Goal: Complete application form: Complete application form

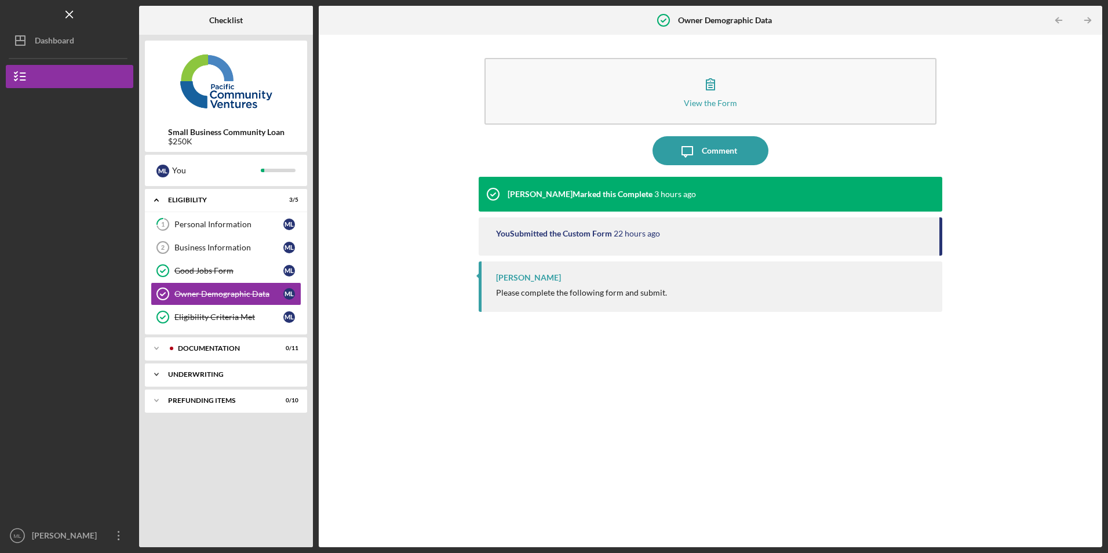
click at [207, 370] on div "Icon/Expander Underwriting 0 / 2" at bounding box center [226, 374] width 162 height 23
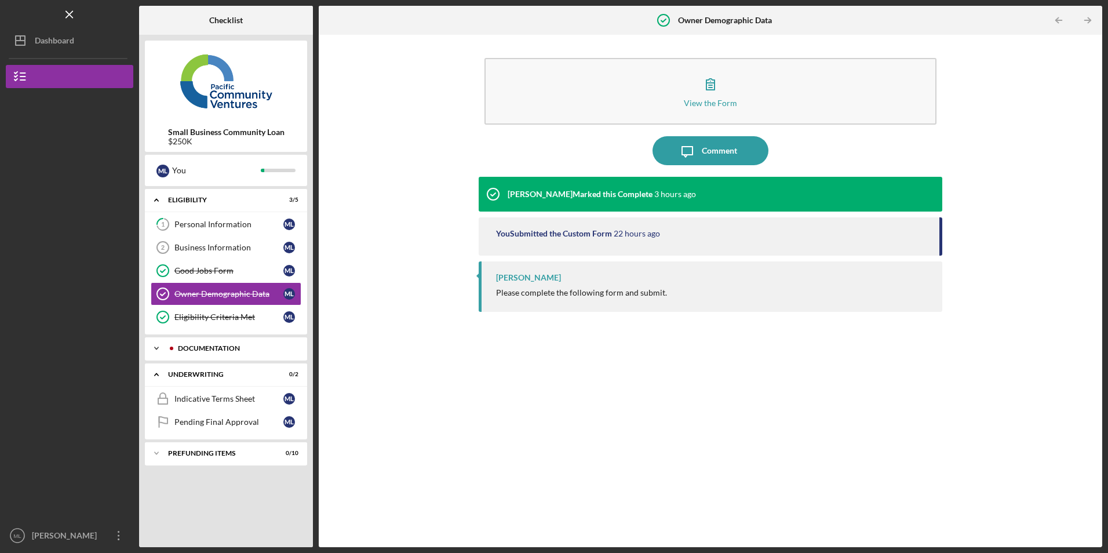
click at [221, 352] on div "Icon/Expander Documentation 0 / 11" at bounding box center [226, 348] width 162 height 23
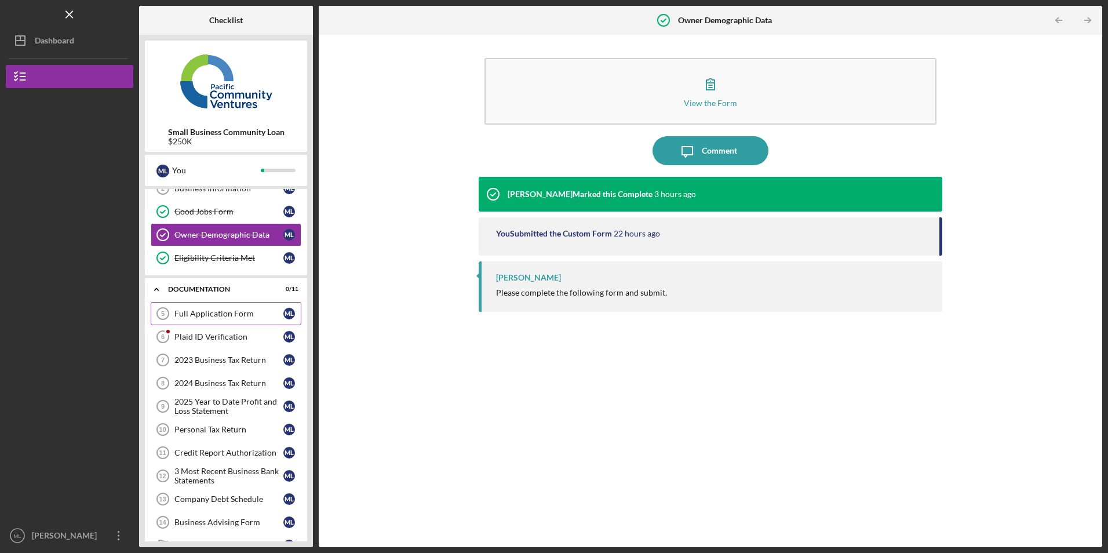
scroll to position [58, 0]
click at [216, 364] on div "2023 Business Tax Return" at bounding box center [228, 361] width 109 height 9
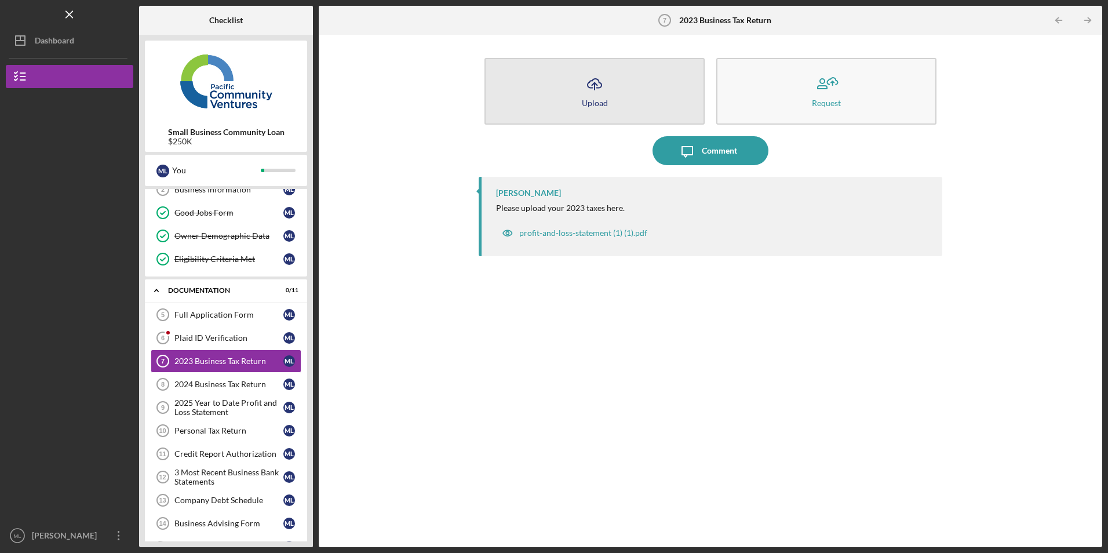
click at [620, 109] on button "Icon/Upload Upload" at bounding box center [595, 91] width 220 height 67
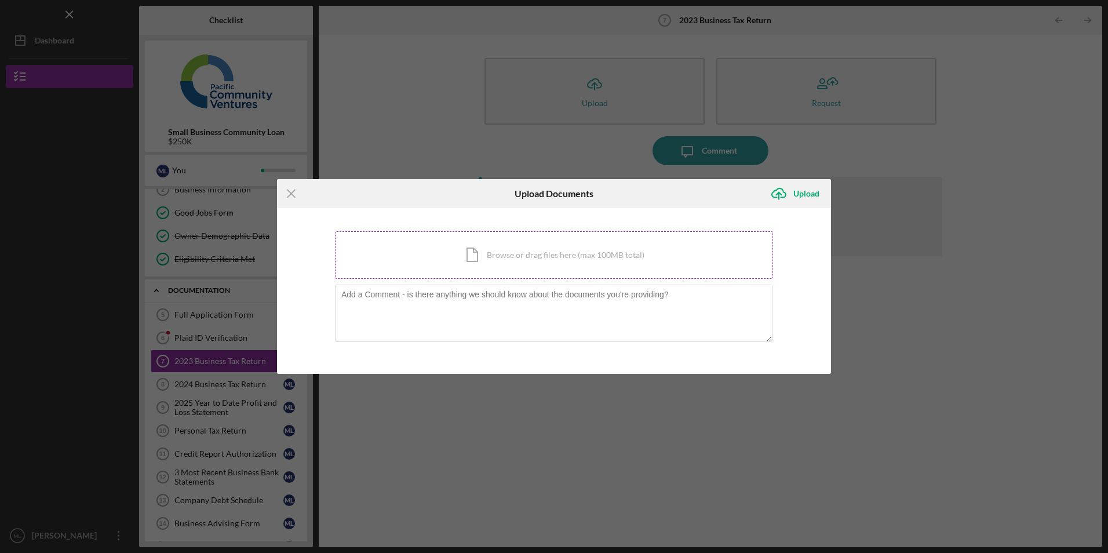
click at [504, 245] on div "Icon/Document Browse or drag files here (max 100MB total) Tap to choose files o…" at bounding box center [554, 255] width 438 height 48
drag, startPoint x: 289, startPoint y: 186, endPoint x: 299, endPoint y: 223, distance: 38.4
click at [289, 186] on icon "Icon/Menu Close" at bounding box center [291, 193] width 29 height 29
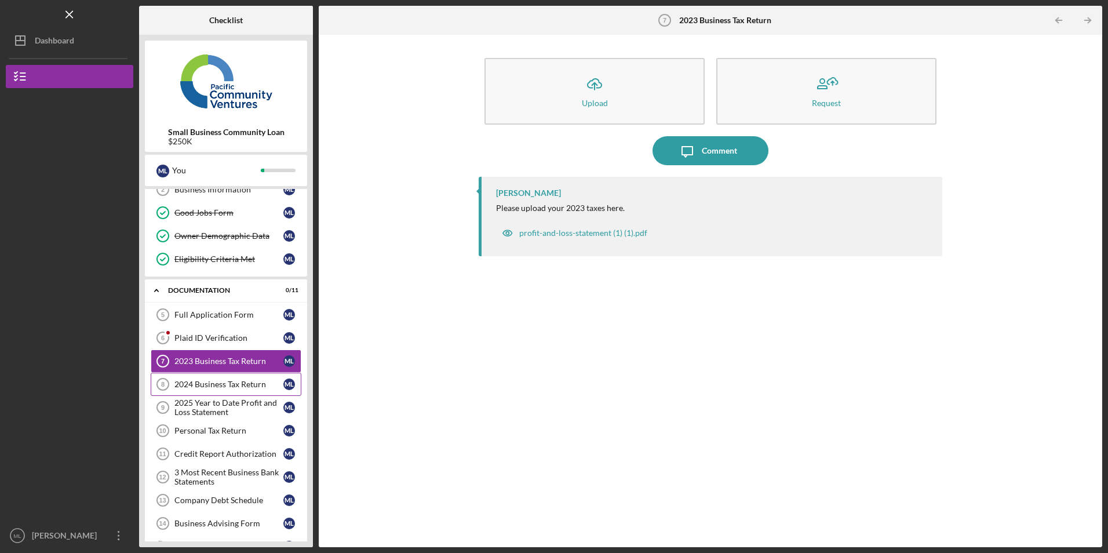
click at [217, 388] on div "2024 Business Tax Return" at bounding box center [228, 384] width 109 height 9
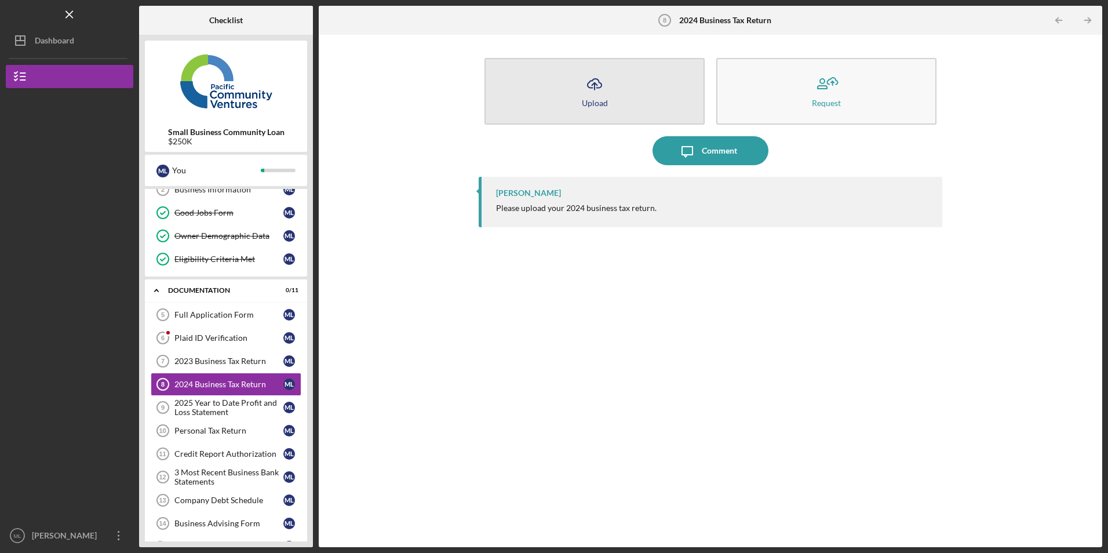
click at [581, 85] on icon "Icon/Upload" at bounding box center [594, 84] width 29 height 29
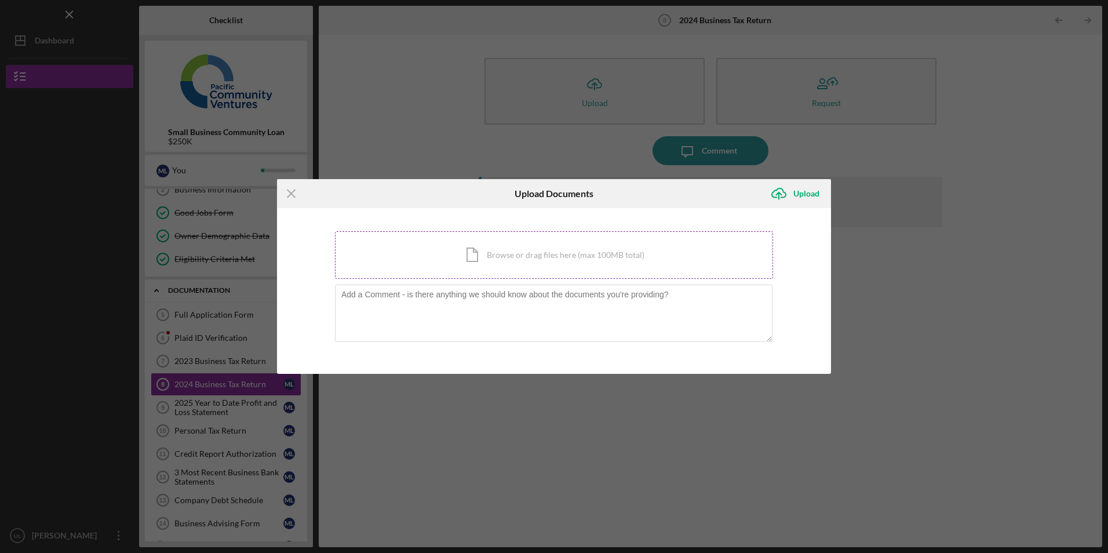
click at [496, 242] on div "Icon/Document Browse or drag files here (max 100MB total) Tap to choose files o…" at bounding box center [554, 255] width 438 height 48
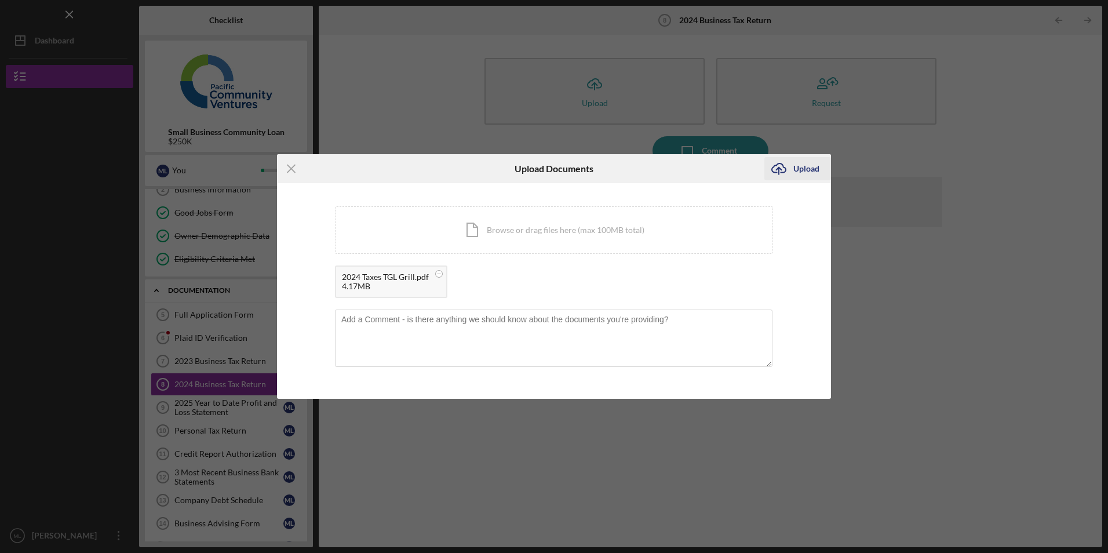
click at [801, 171] on div "Upload" at bounding box center [807, 168] width 26 height 23
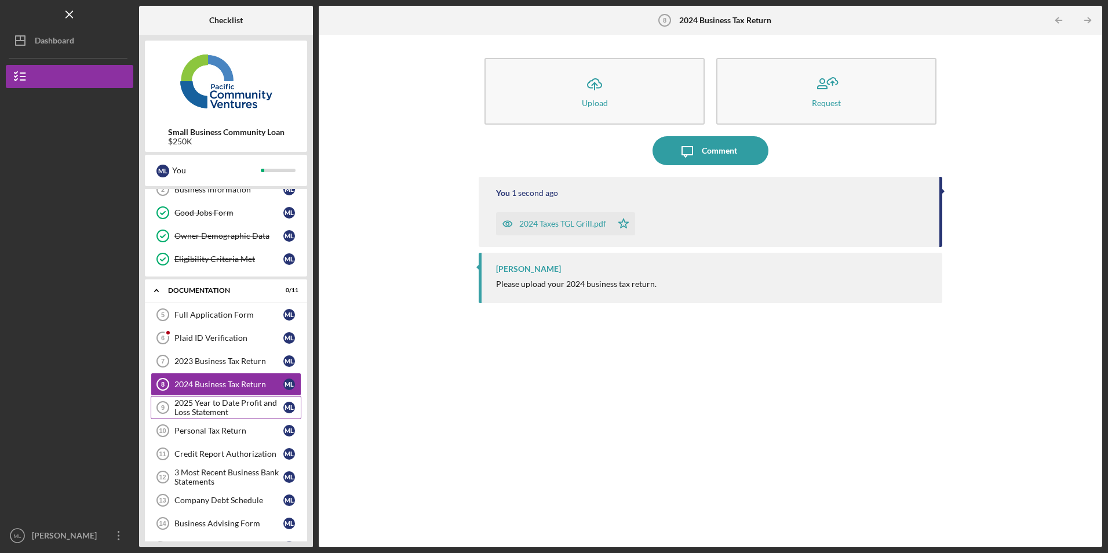
click at [223, 398] on link "2025 Year to Date Profit and Loss Statement 9 2025 Year to Date Profit and Loss…" at bounding box center [226, 407] width 151 height 23
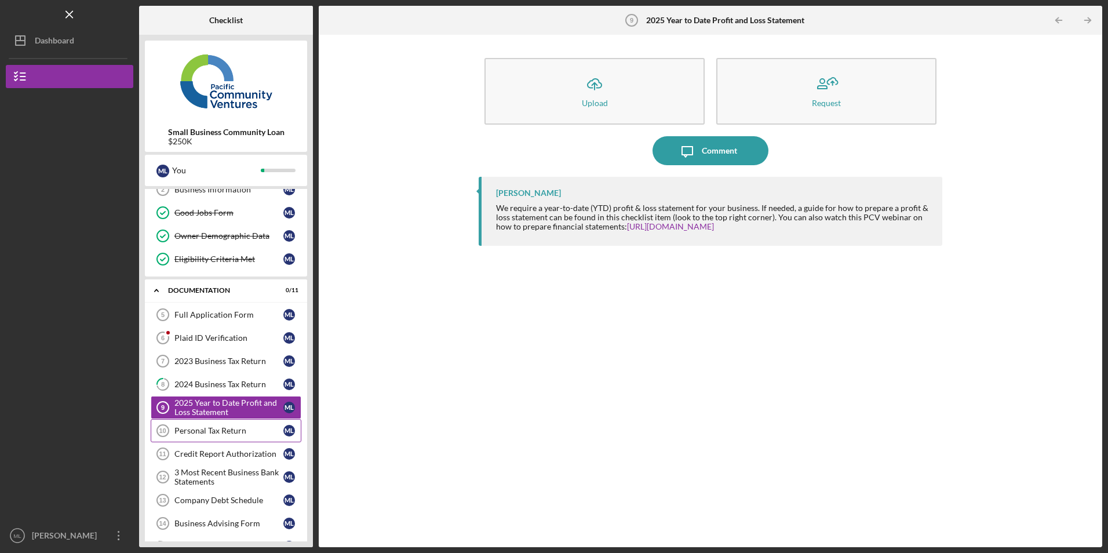
click at [212, 433] on div "Personal Tax Return" at bounding box center [228, 430] width 109 height 9
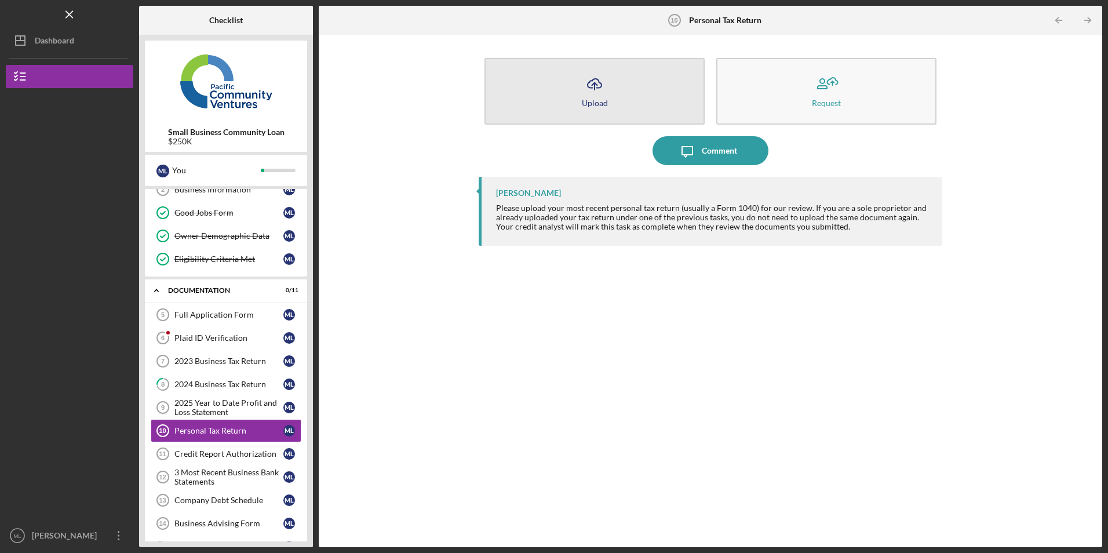
click at [588, 89] on icon "Icon/Upload" at bounding box center [594, 84] width 29 height 29
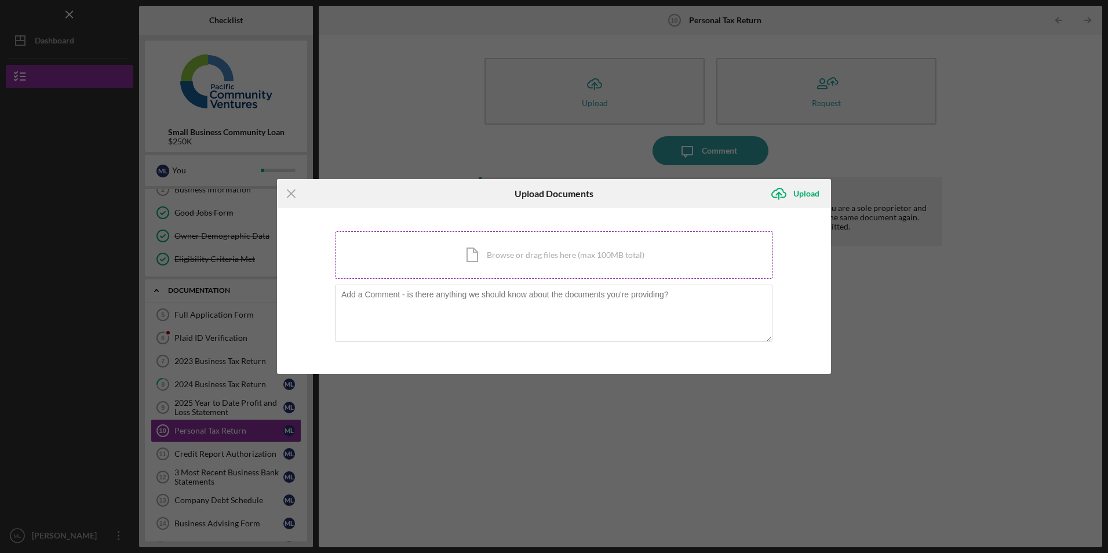
click at [455, 248] on div "Icon/Document Browse or drag files here (max 100MB total) Tap to choose files o…" at bounding box center [554, 255] width 438 height 48
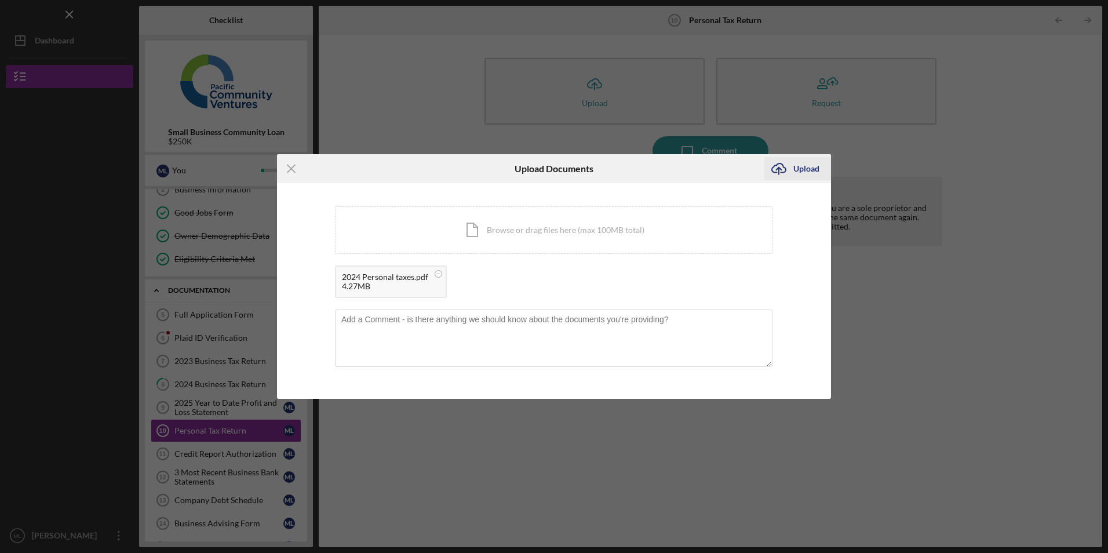
click at [805, 173] on div "Upload" at bounding box center [807, 168] width 26 height 23
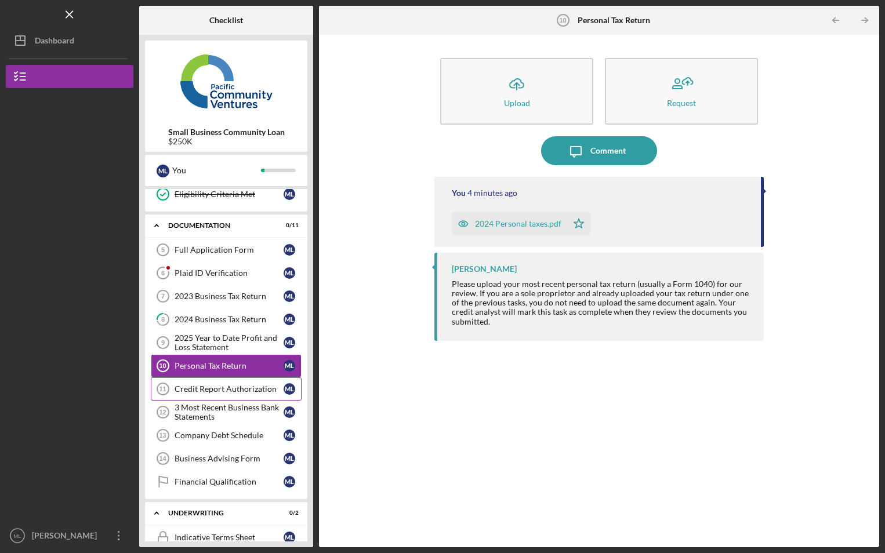
scroll to position [191, 0]
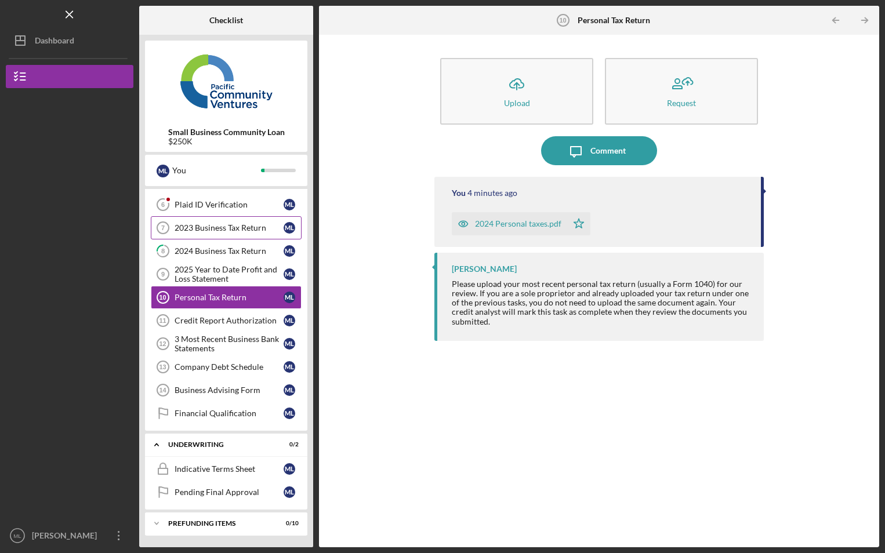
click at [224, 224] on div "2023 Business Tax Return" at bounding box center [228, 227] width 109 height 9
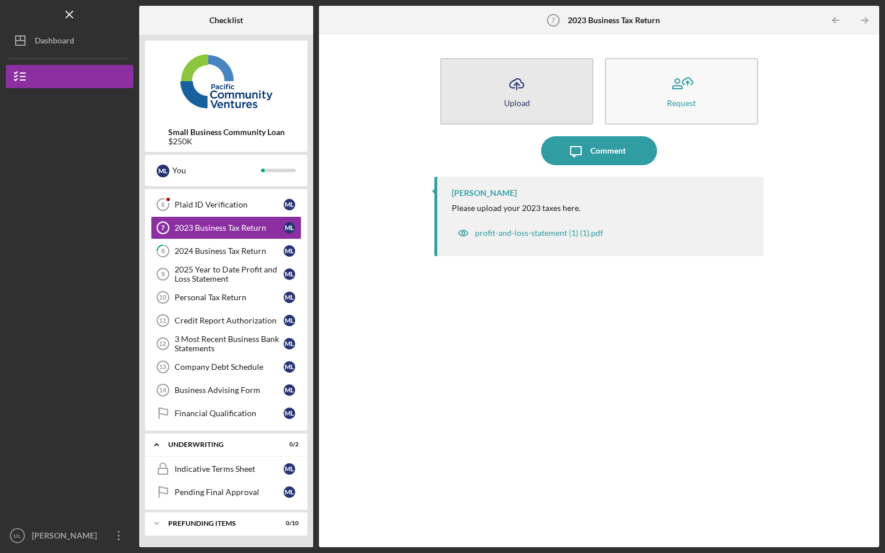
click at [522, 92] on icon "Icon/Upload" at bounding box center [516, 84] width 29 height 29
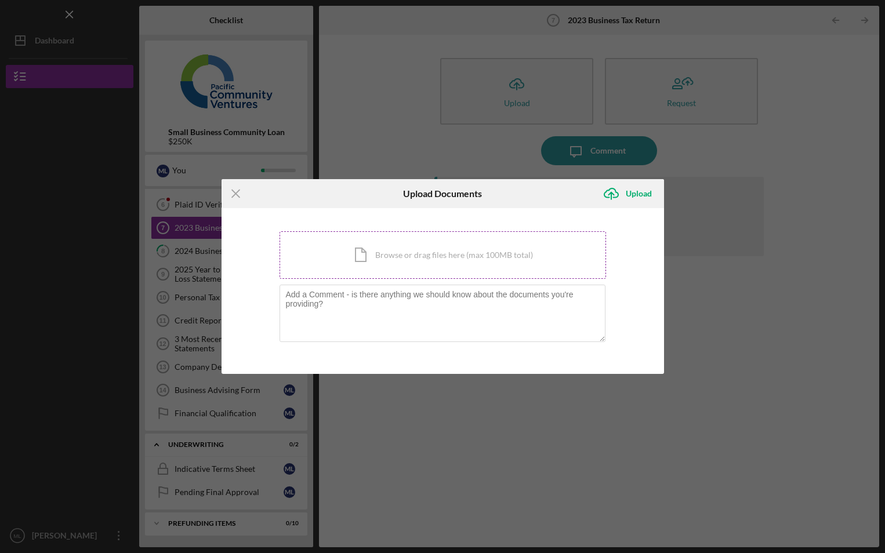
click at [449, 255] on div "Icon/Document Browse or drag files here (max 100MB total) Tap to choose files o…" at bounding box center [442, 255] width 326 height 48
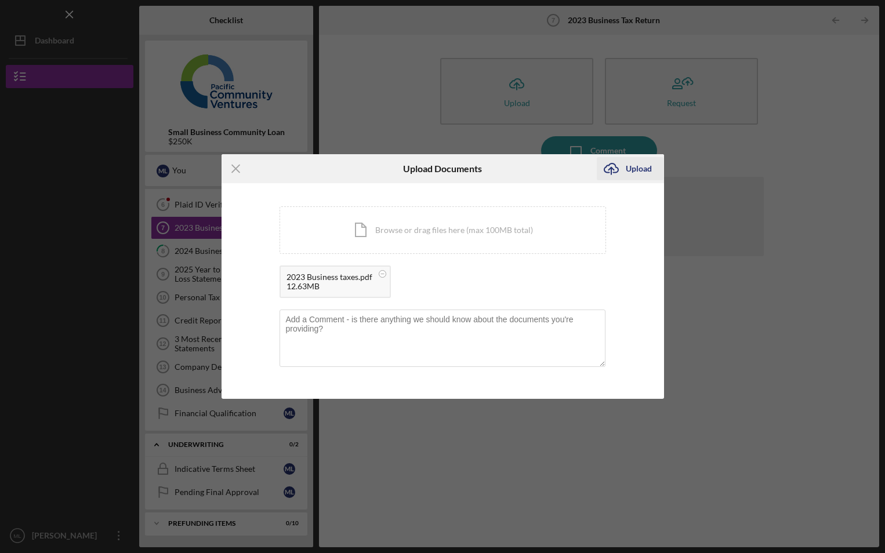
click at [628, 170] on div "Upload" at bounding box center [638, 168] width 26 height 23
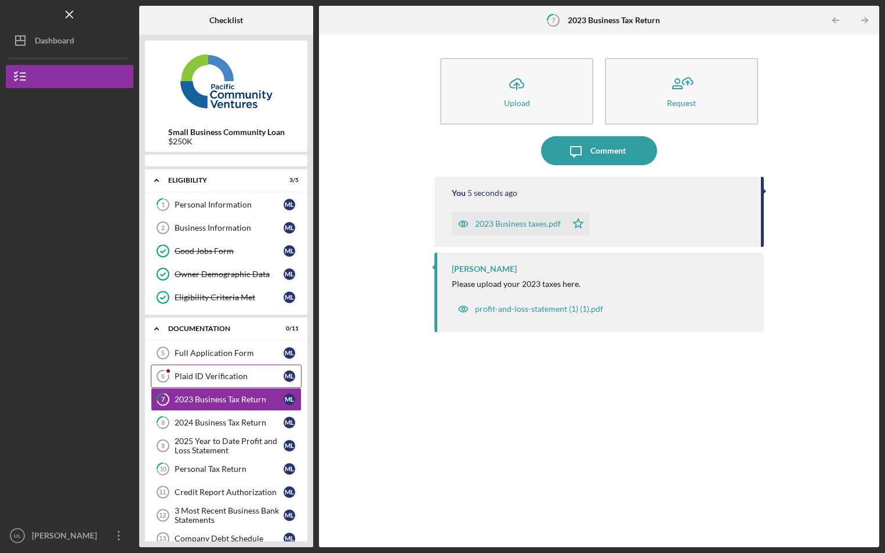
scroll to position [44, 0]
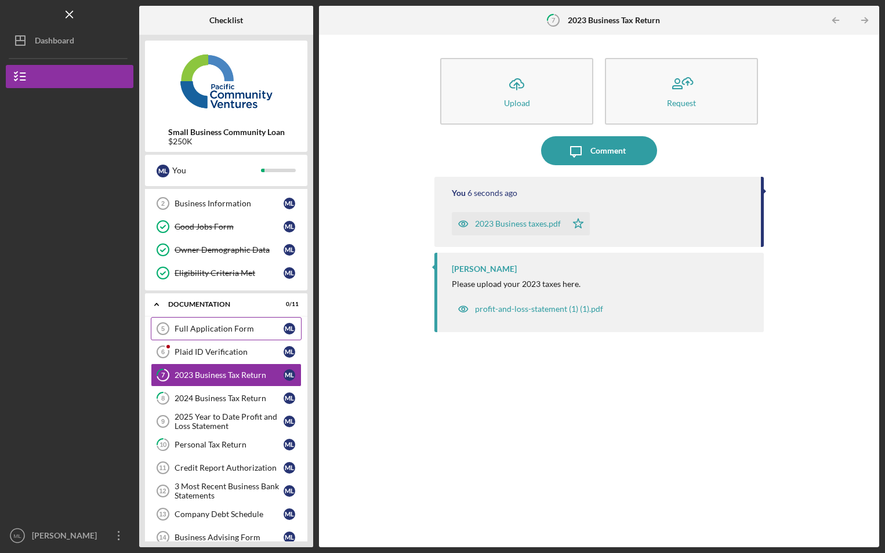
click at [228, 324] on div "Full Application Form" at bounding box center [228, 328] width 109 height 9
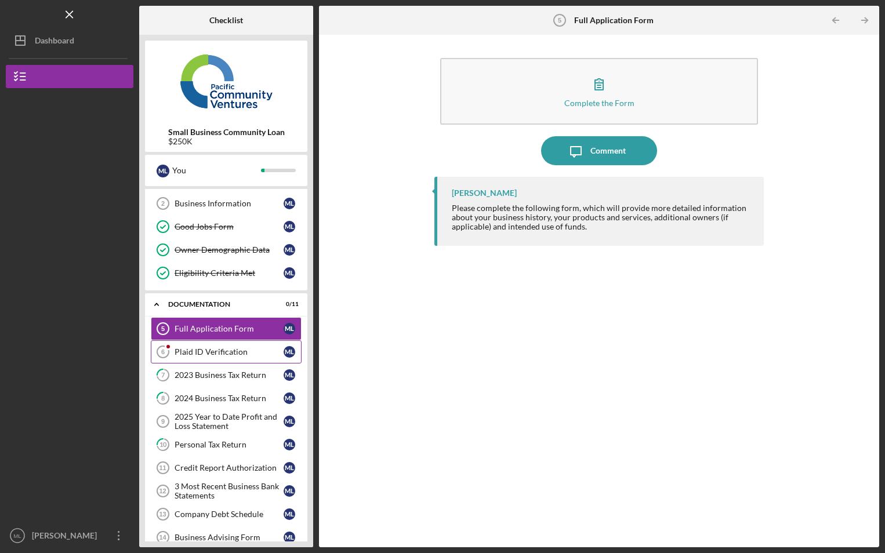
drag, startPoint x: 264, startPoint y: 350, endPoint x: 275, endPoint y: 353, distance: 11.4
click at [263, 351] on div "Plaid ID Verification" at bounding box center [228, 351] width 109 height 9
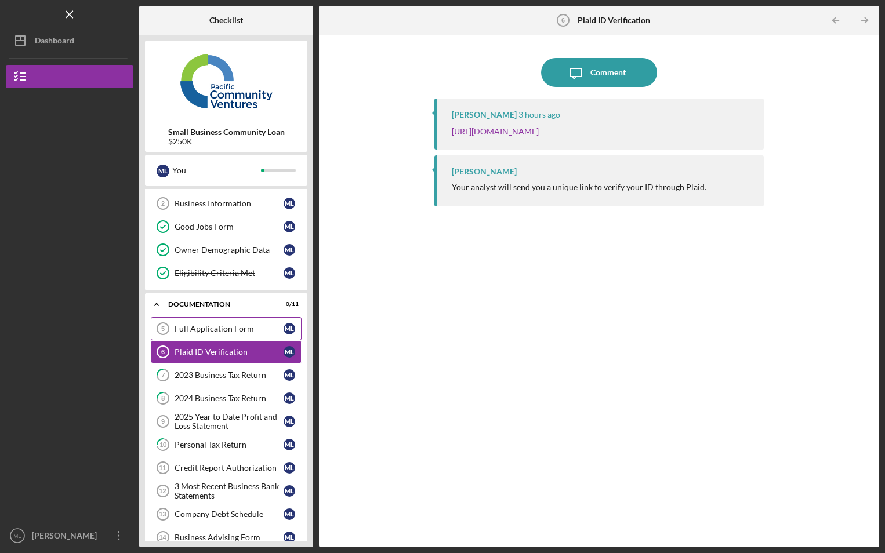
click at [215, 328] on div "Full Application Form" at bounding box center [228, 328] width 109 height 9
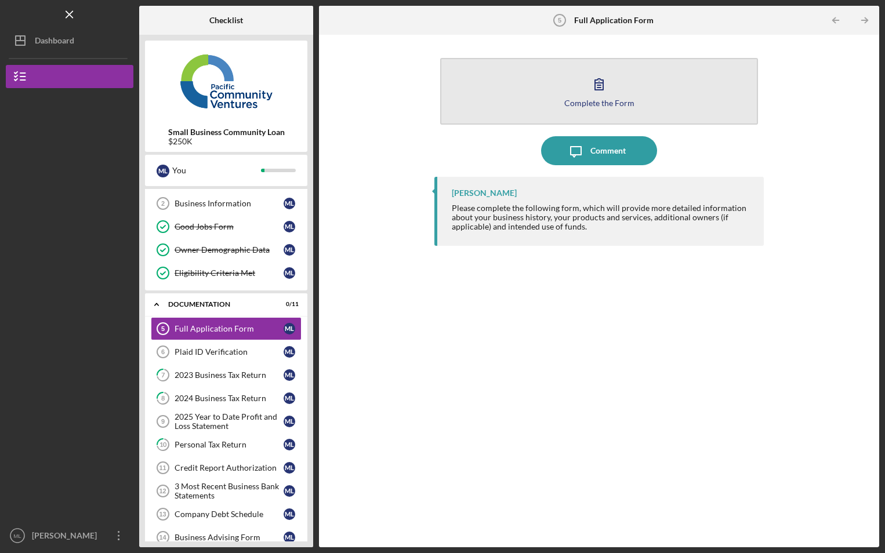
click at [514, 99] on button "Complete the Form Form" at bounding box center [599, 91] width 318 height 67
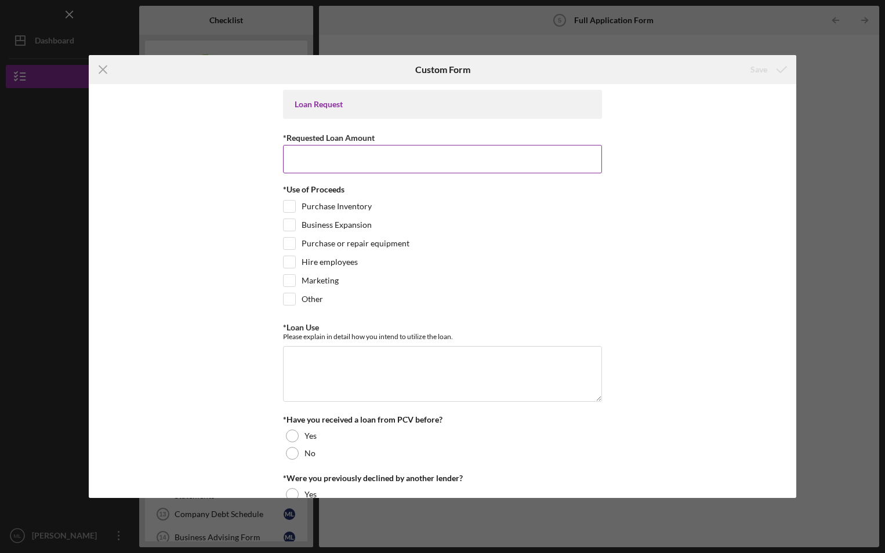
click at [361, 168] on input "*Requested Loan Amount" at bounding box center [442, 159] width 319 height 28
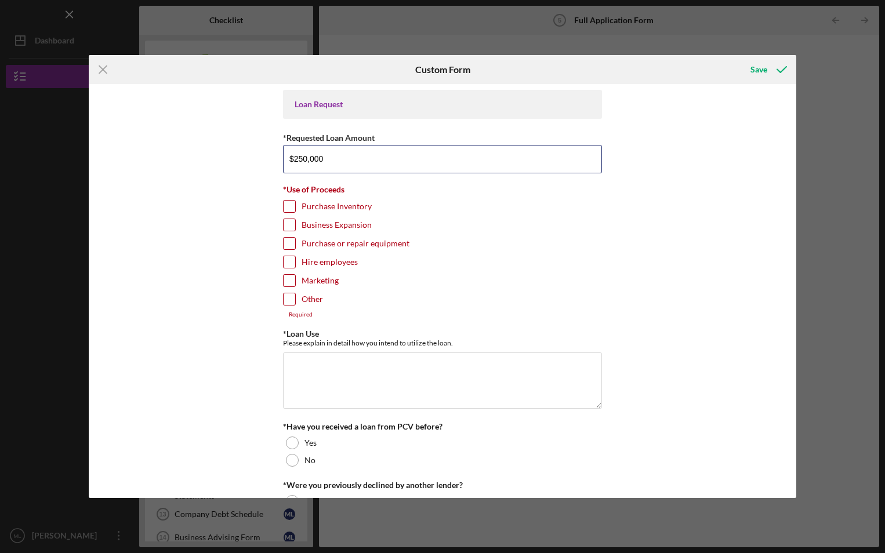
type input "$250,000"
click at [288, 221] on input "Business Expansion" at bounding box center [289, 225] width 12 height 12
checkbox input "true"
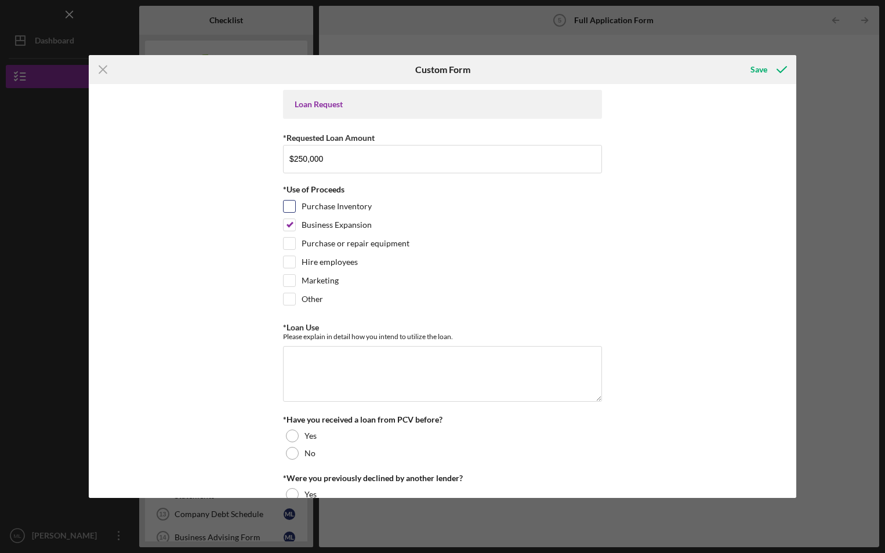
click at [286, 207] on input "Purchase Inventory" at bounding box center [289, 207] width 12 height 12
checkbox input "true"
click at [288, 262] on input "Hire employees" at bounding box center [289, 262] width 12 height 12
checkbox input "true"
click at [283, 282] on input "Marketing" at bounding box center [289, 281] width 12 height 12
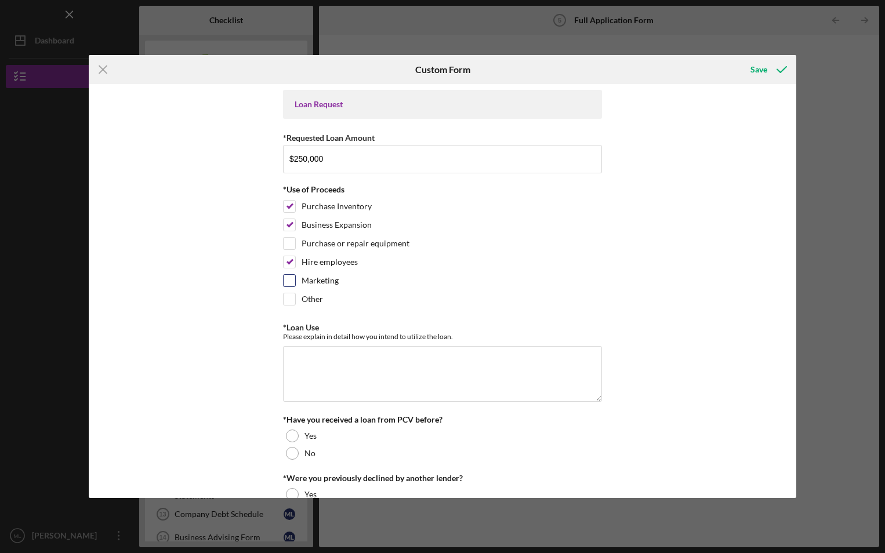
checkbox input "true"
click at [301, 346] on textarea "*Loan Use" at bounding box center [442, 374] width 319 height 56
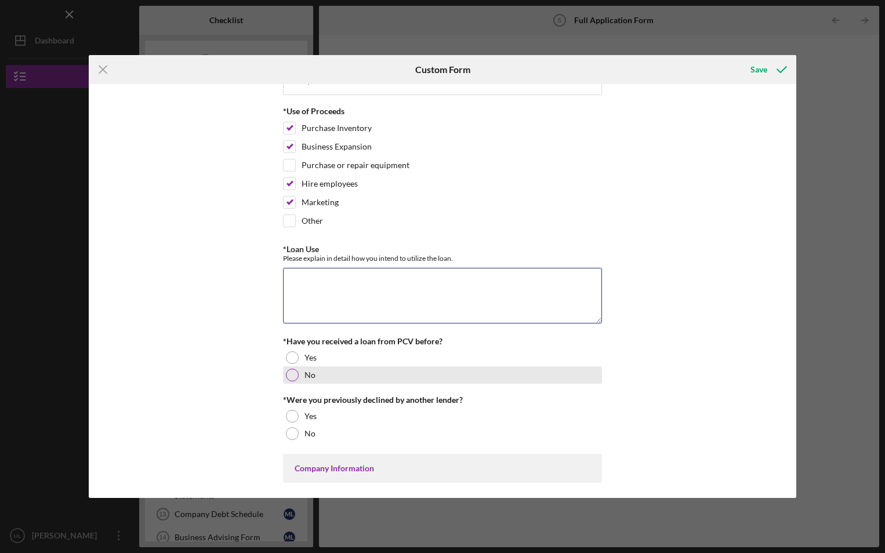
scroll to position [58, 0]
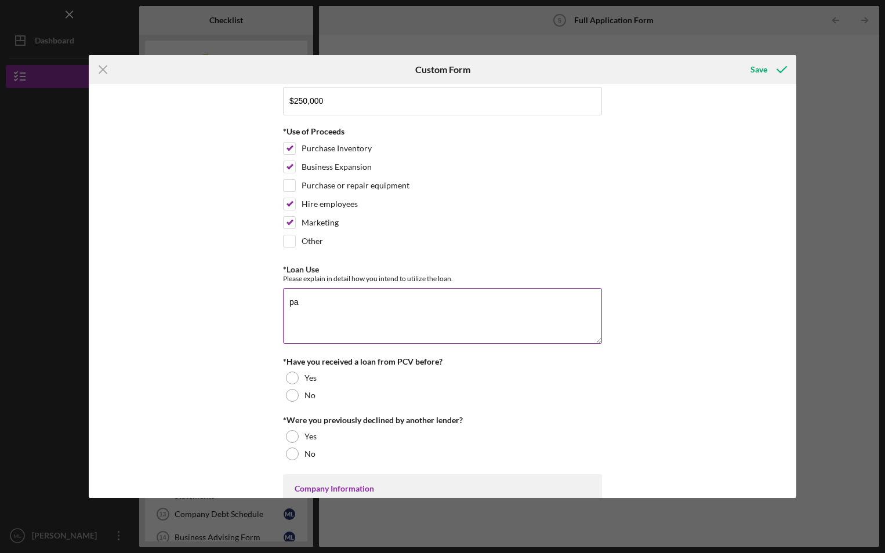
type textarea "p"
type textarea "h"
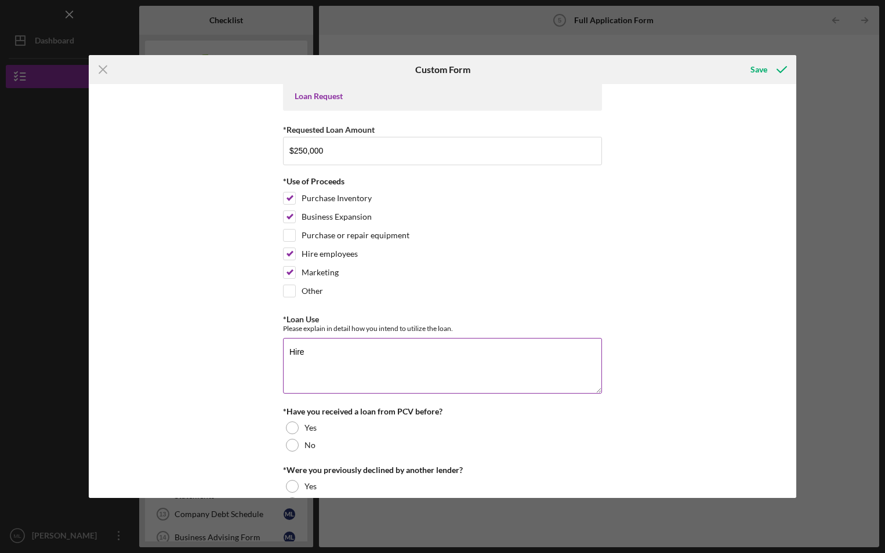
scroll to position [0, 0]
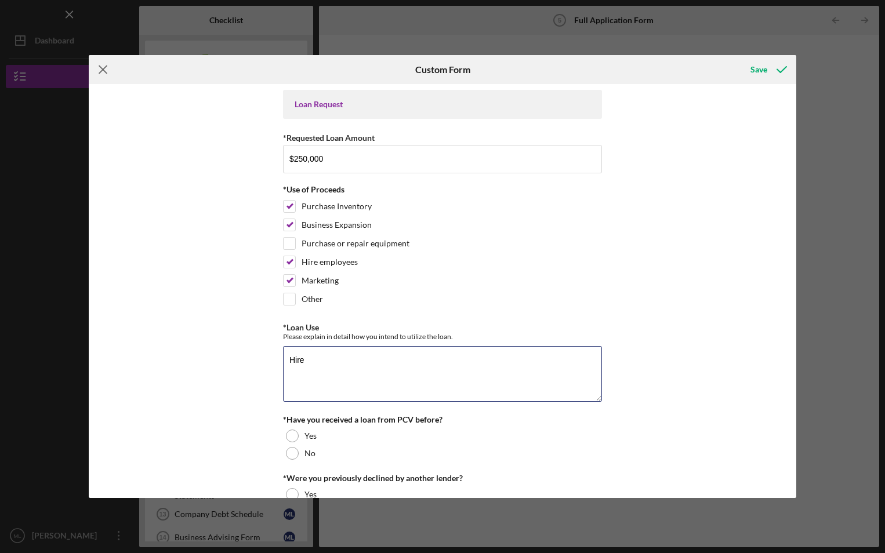
type textarea "Hire"
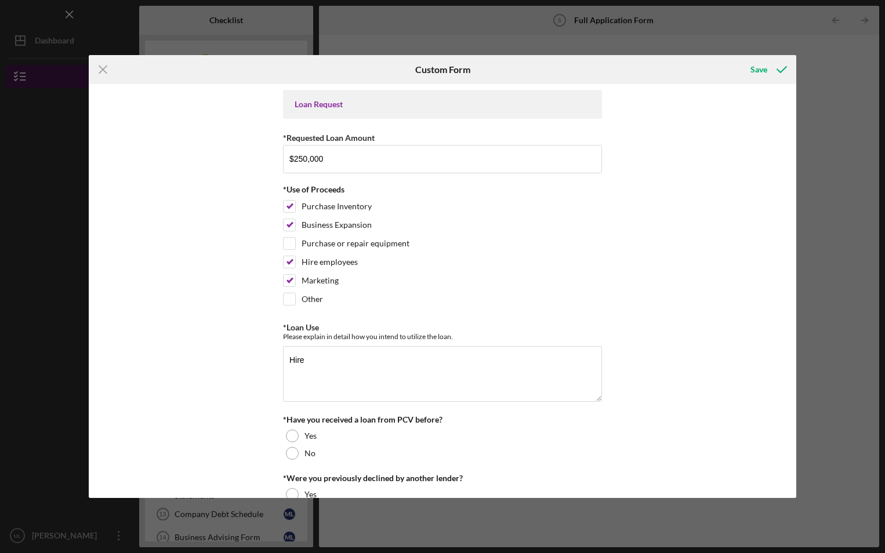
click at [97, 70] on icon "Icon/Menu Close" at bounding box center [103, 69] width 29 height 29
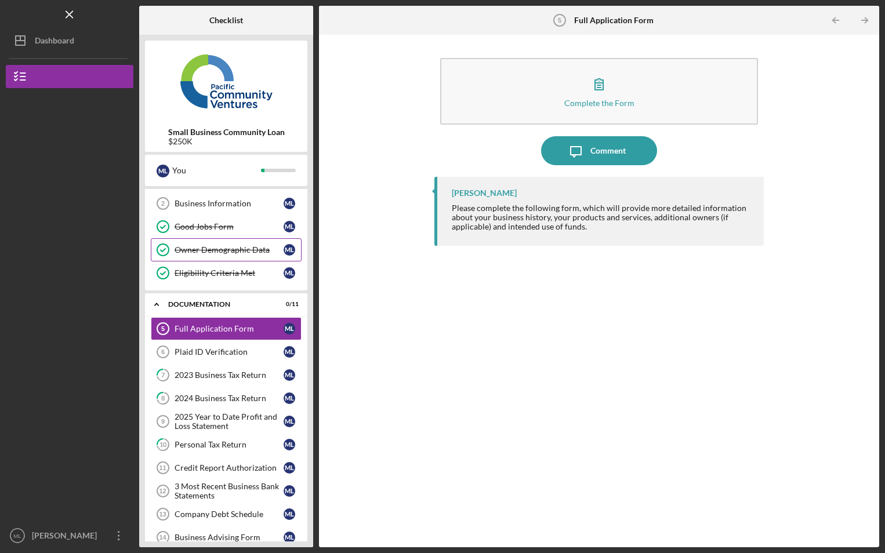
click at [216, 250] on div "Owner Demographic Data" at bounding box center [228, 249] width 109 height 9
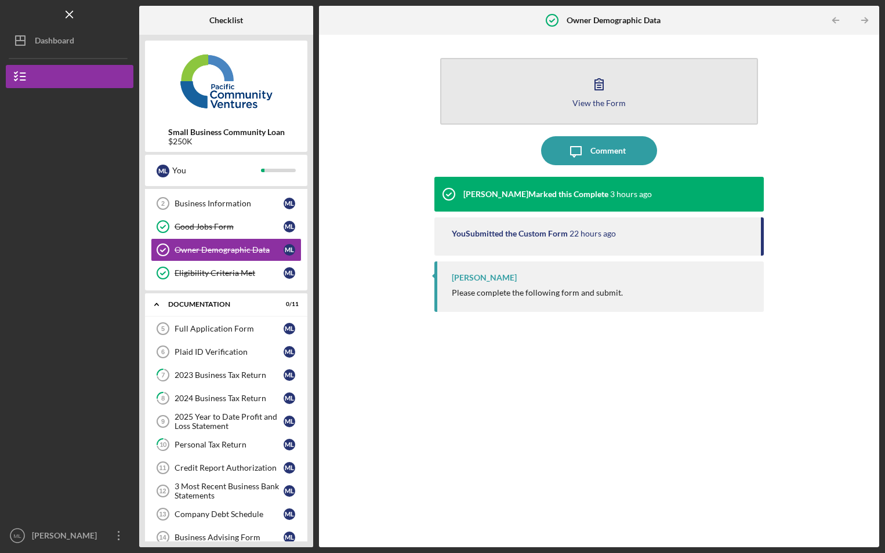
click at [521, 85] on button "View the Form Form" at bounding box center [599, 91] width 318 height 67
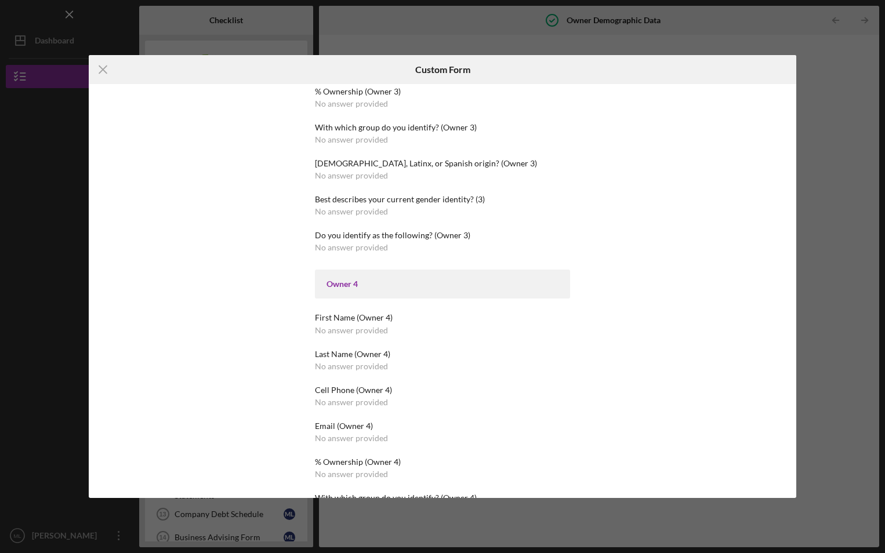
scroll to position [1391, 0]
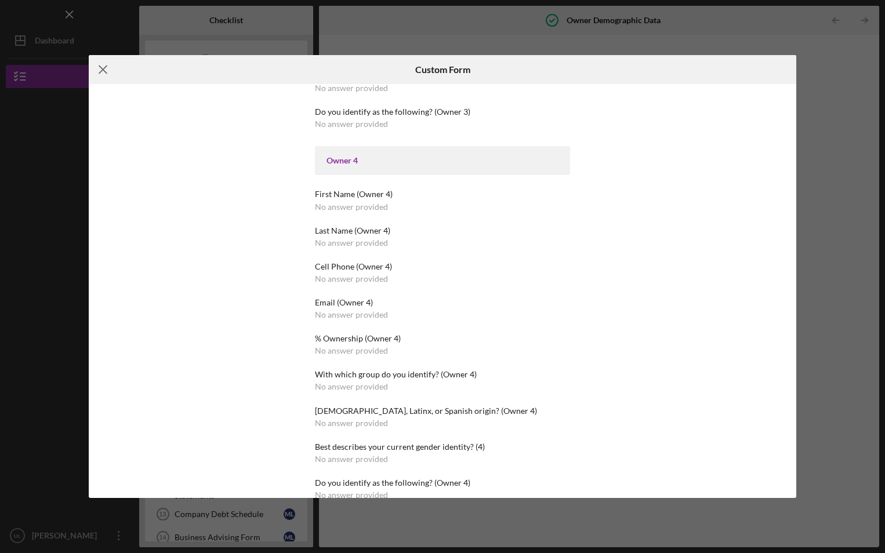
click at [100, 69] on icon "Icon/Menu Close" at bounding box center [103, 69] width 29 height 29
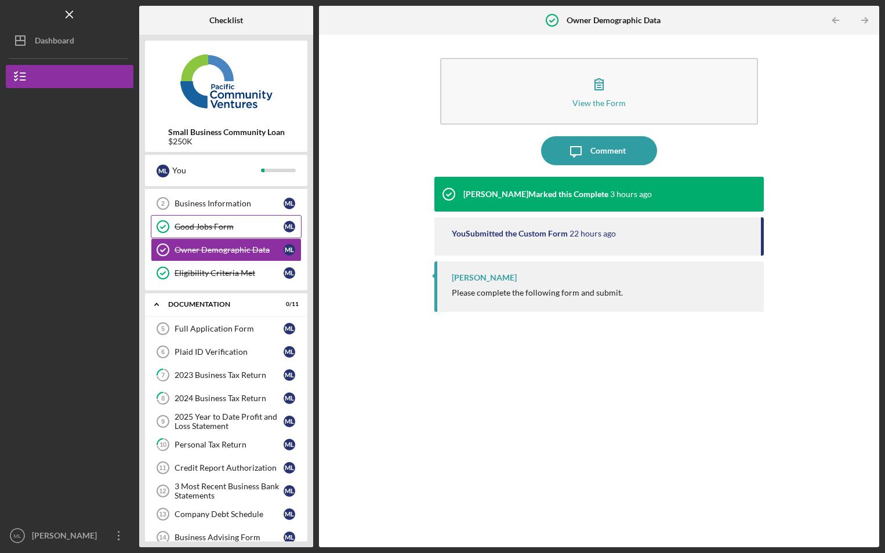
click at [209, 223] on div "Good Jobs Form" at bounding box center [228, 226] width 109 height 9
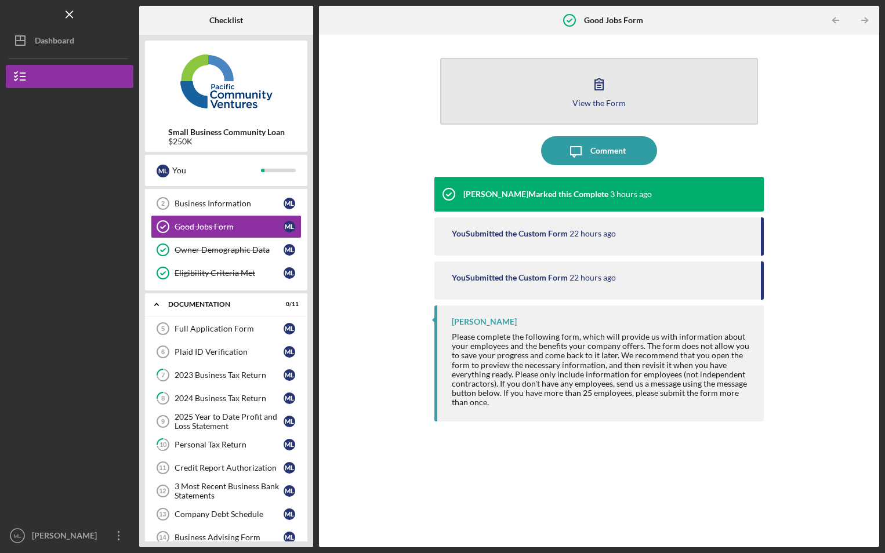
click at [493, 107] on button "View the Form Form" at bounding box center [599, 91] width 318 height 67
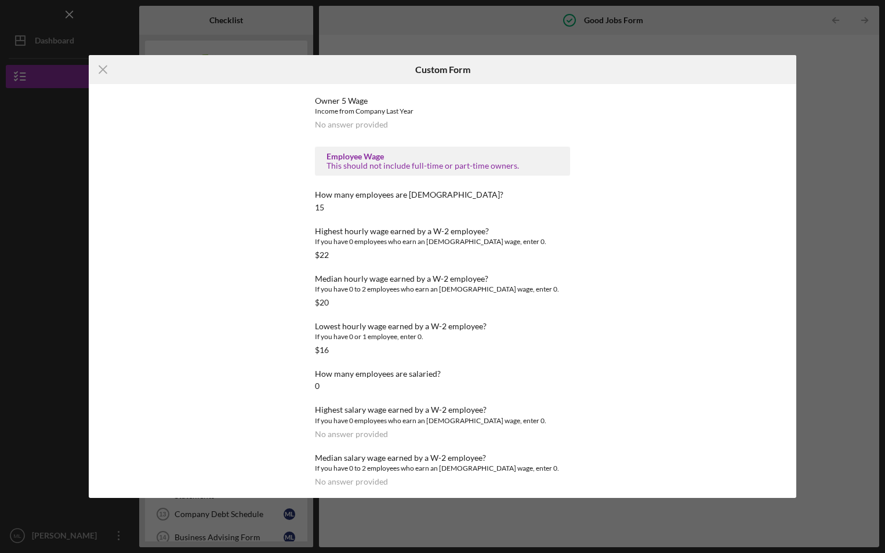
scroll to position [1563, 0]
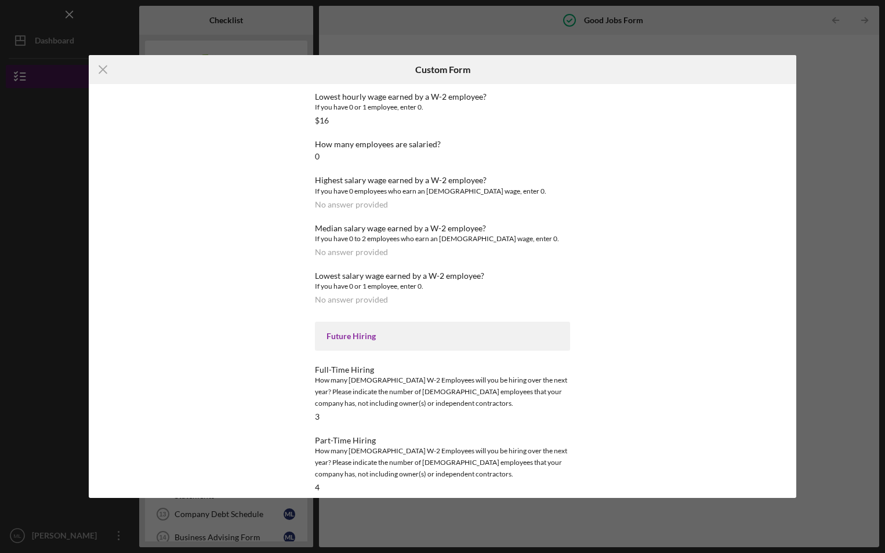
click at [103, 66] on icon "Icon/Menu Close" at bounding box center [103, 69] width 29 height 29
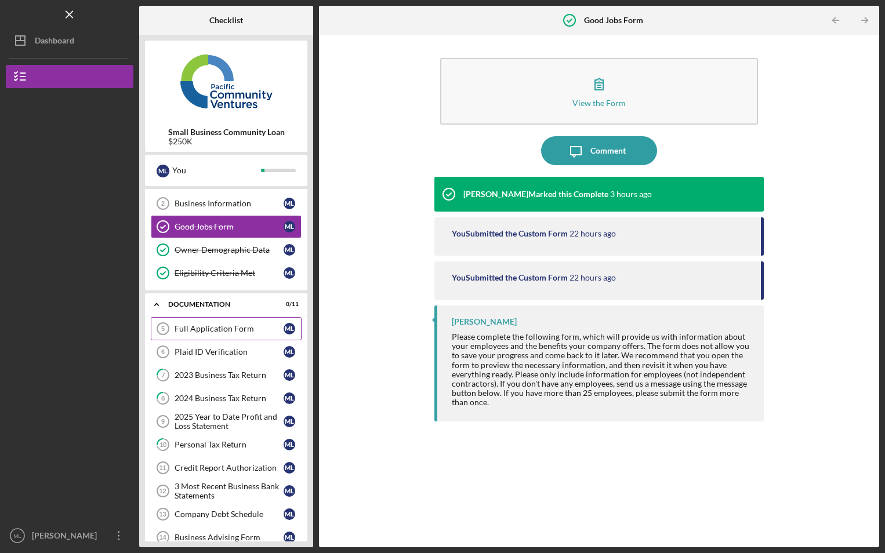
click at [212, 329] on div "Full Application Form" at bounding box center [228, 328] width 109 height 9
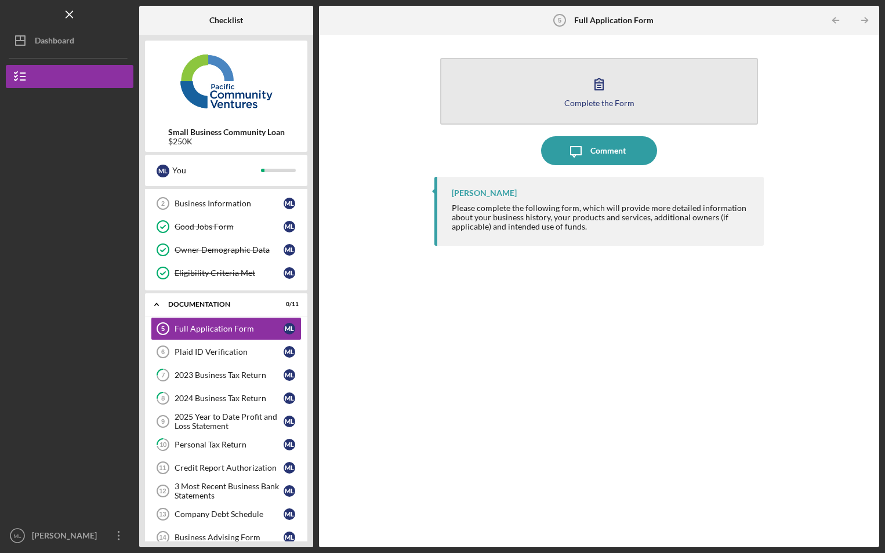
click at [511, 92] on button "Complete the Form Form" at bounding box center [599, 91] width 318 height 67
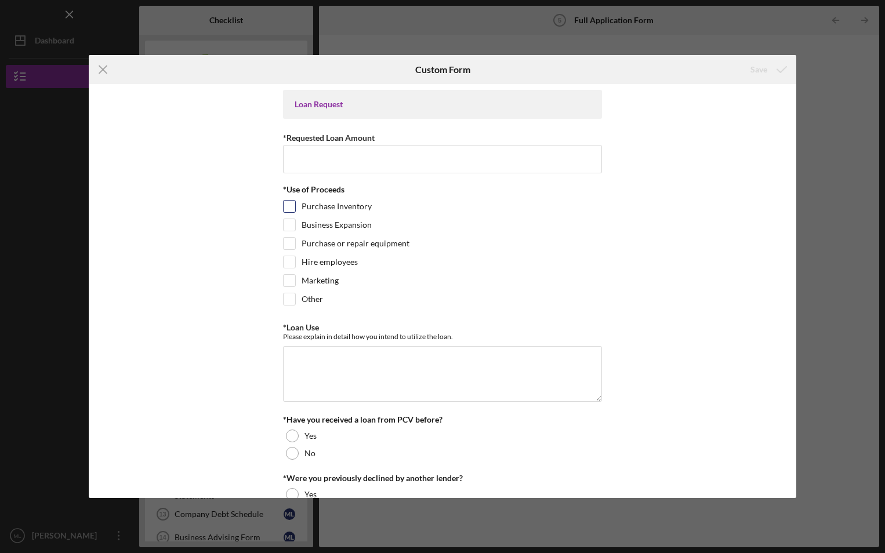
click at [288, 206] on input "Purchase Inventory" at bounding box center [289, 207] width 12 height 12
checkbox input "true"
click at [285, 245] on input "Purchase or repair equipment" at bounding box center [289, 244] width 12 height 12
checkbox input "true"
click at [283, 258] on input "Hire employees" at bounding box center [289, 262] width 12 height 12
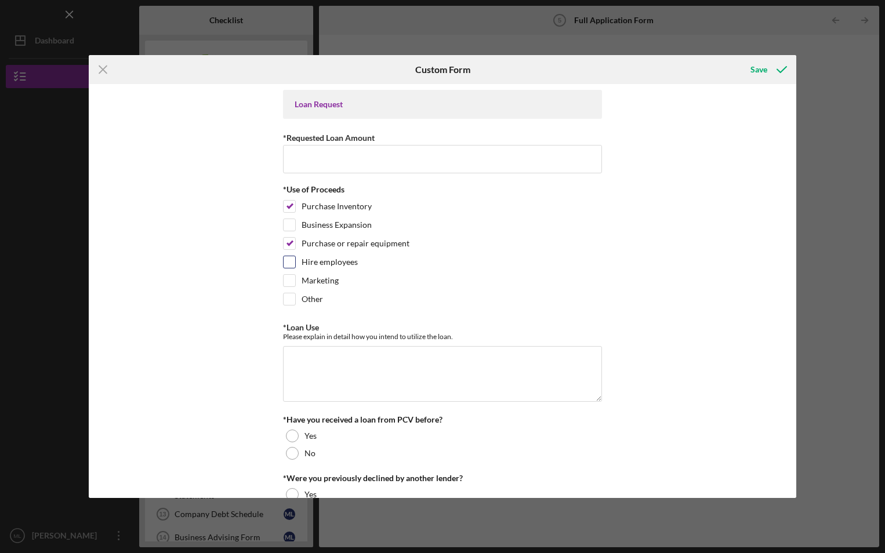
checkbox input "true"
click at [290, 275] on input "Marketing" at bounding box center [289, 281] width 12 height 12
checkbox input "true"
click at [329, 153] on input "*Requested Loan Amount" at bounding box center [442, 159] width 319 height 28
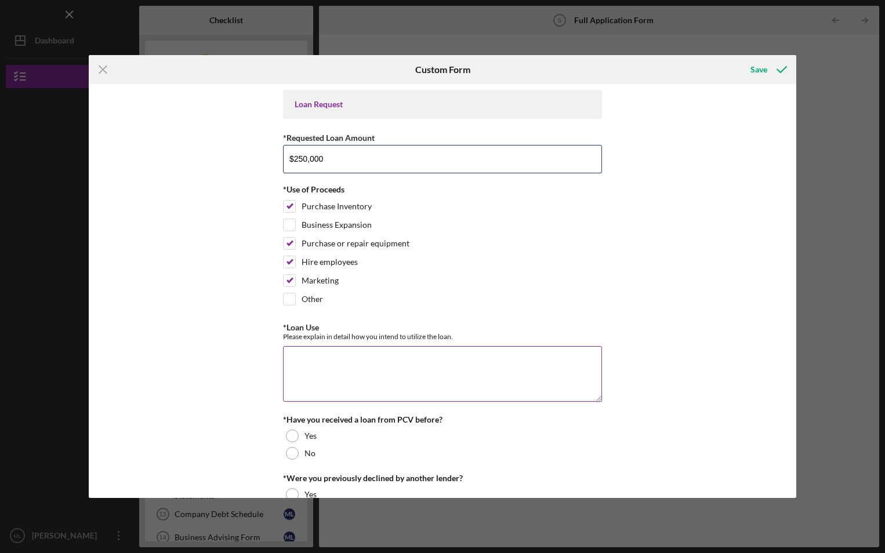
type input "$250,000"
click at [310, 375] on textarea "*Loan Use" at bounding box center [442, 374] width 319 height 56
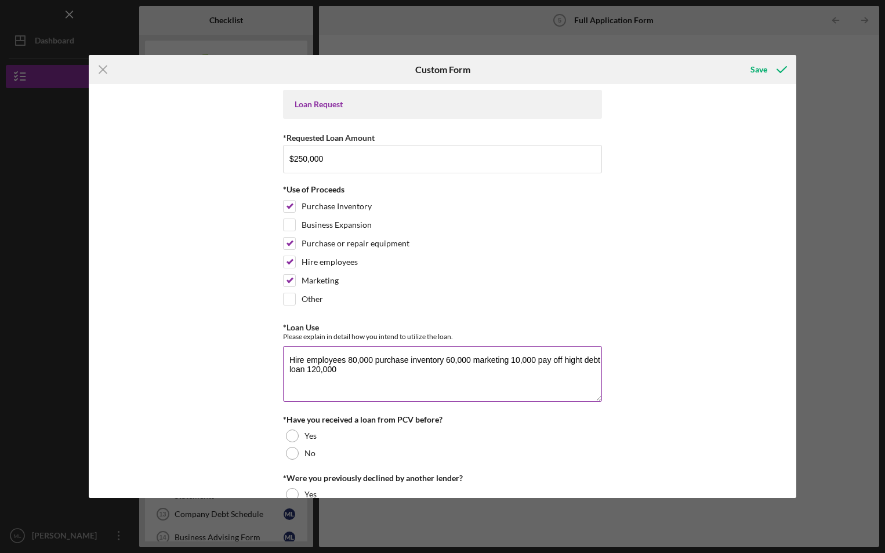
click at [348, 363] on textarea "Hire employees 80,000 purchase inventory 60,000 marketing 10,000 pay off hight …" at bounding box center [442, 374] width 319 height 56
click at [448, 362] on textarea "Hire employees 80,000 purchase inventory 60,000 marketing 10,000 pay off hight …" at bounding box center [442, 374] width 319 height 56
click at [404, 381] on textarea "Hire employees 80,000 purchase inventory 50,000 marketing 10,000 pay off hight …" at bounding box center [442, 374] width 319 height 56
click at [349, 355] on textarea "Hire employees 80,000 purchase inventory 50,000 marketing 10,000 pay off hight …" at bounding box center [442, 374] width 319 height 56
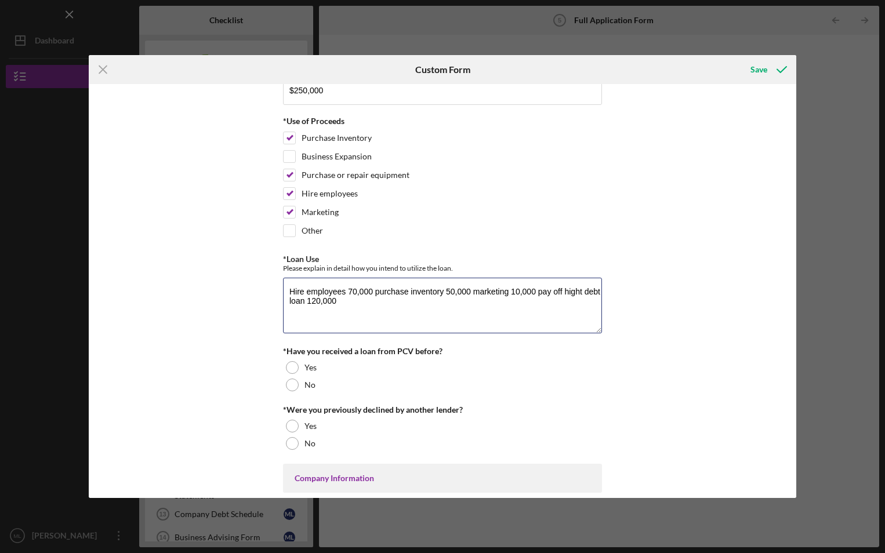
scroll to position [174, 0]
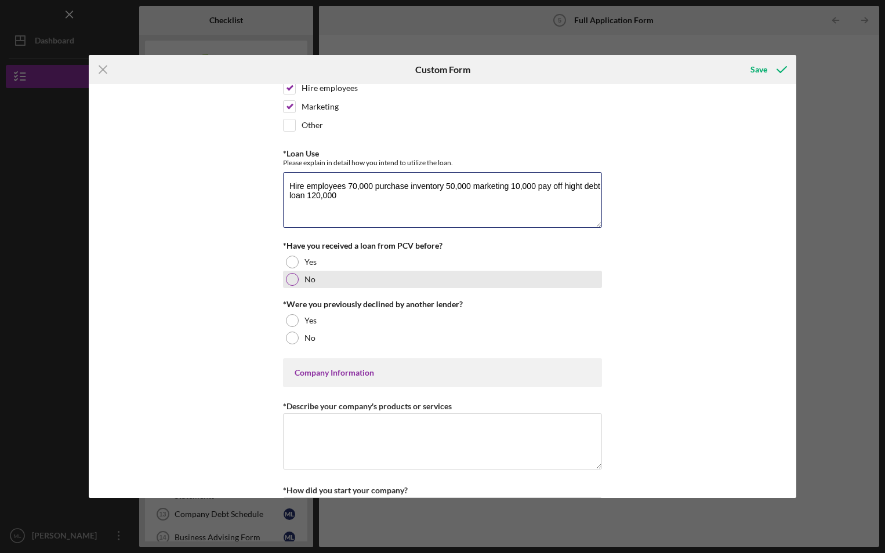
type textarea "Hire employees 70,000 purchase inventory 50,000 marketing 10,000 pay off hight …"
click at [286, 275] on div at bounding box center [292, 279] width 13 height 13
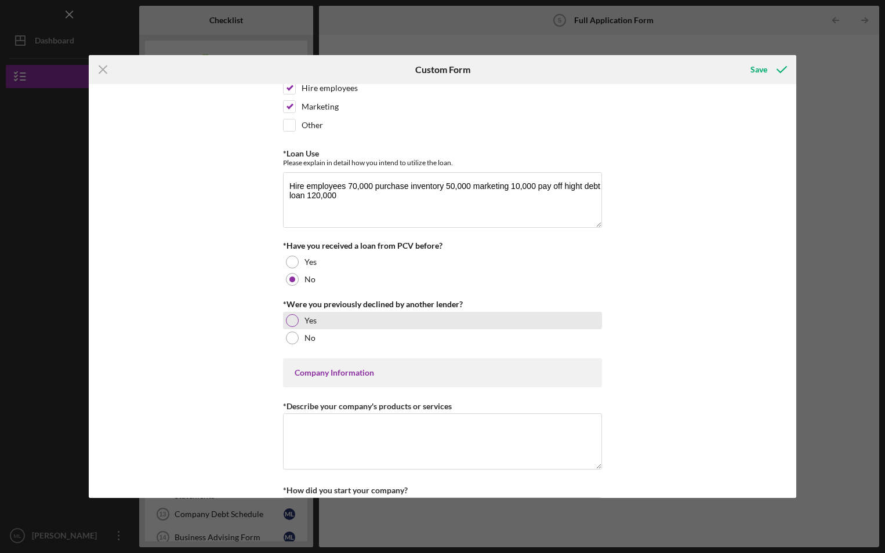
click at [292, 317] on div at bounding box center [292, 320] width 13 height 13
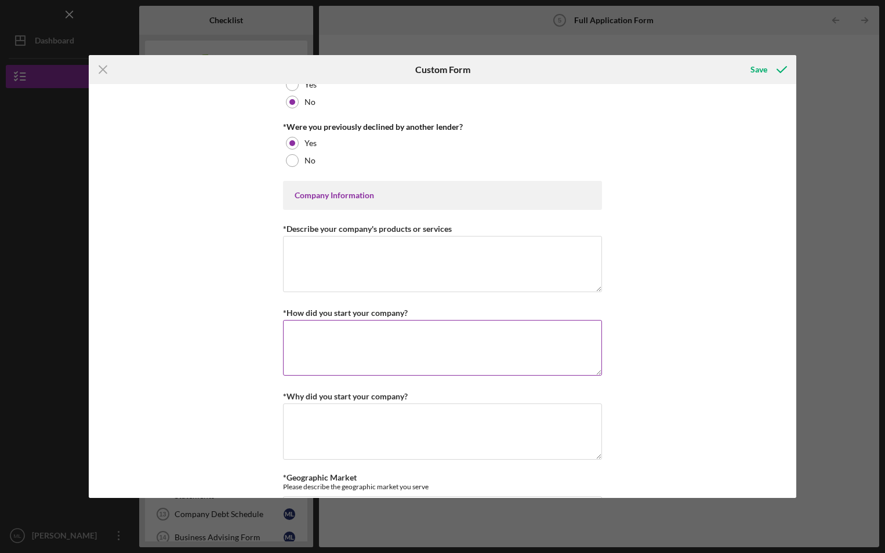
scroll to position [406, 0]
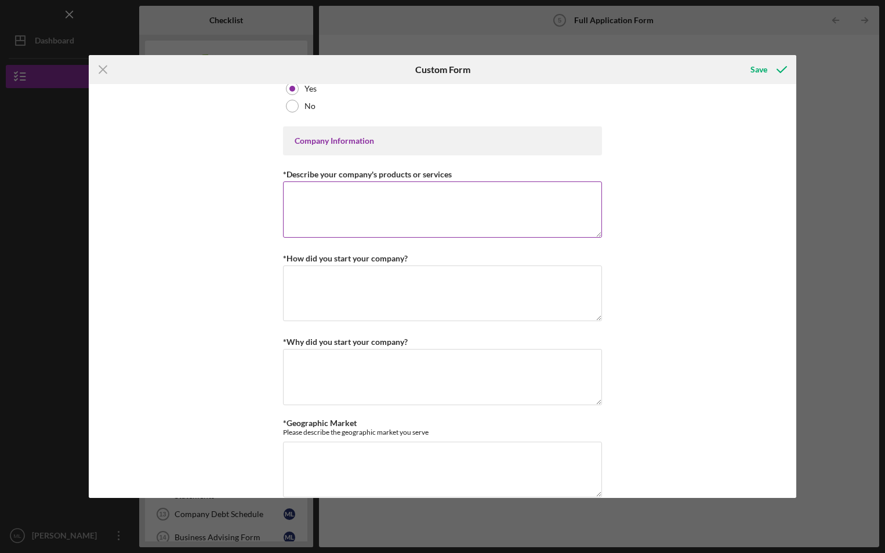
click at [333, 226] on textarea "*Describe your company's products or services" at bounding box center [442, 209] width 319 height 56
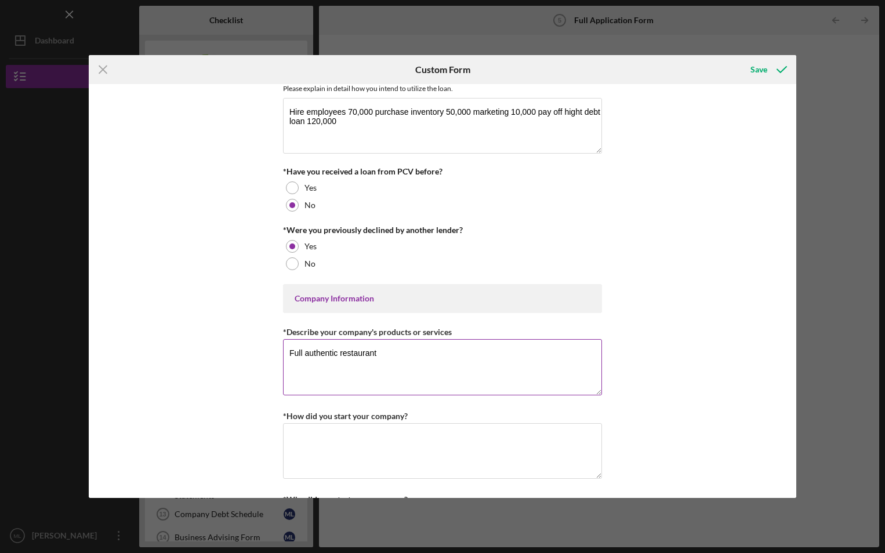
scroll to position [290, 0]
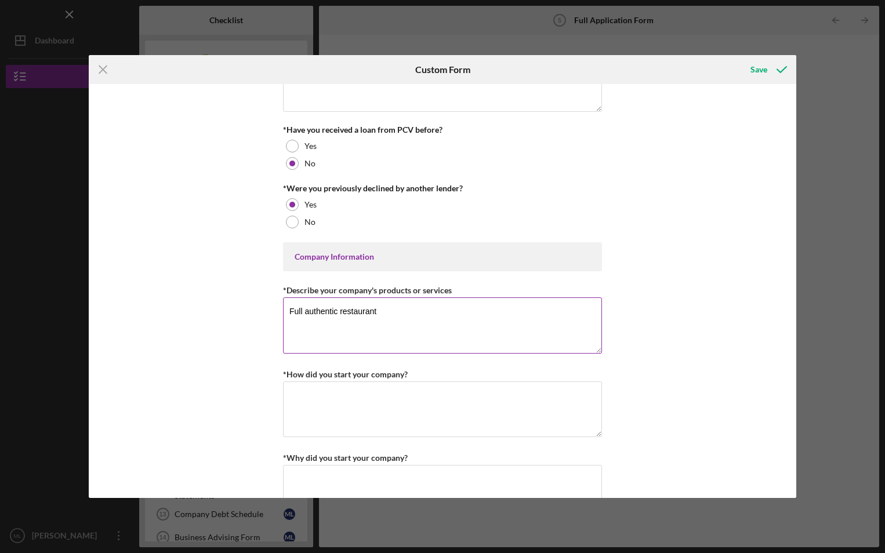
click at [394, 312] on textarea "Full authentic restaurant" at bounding box center [442, 325] width 319 height 56
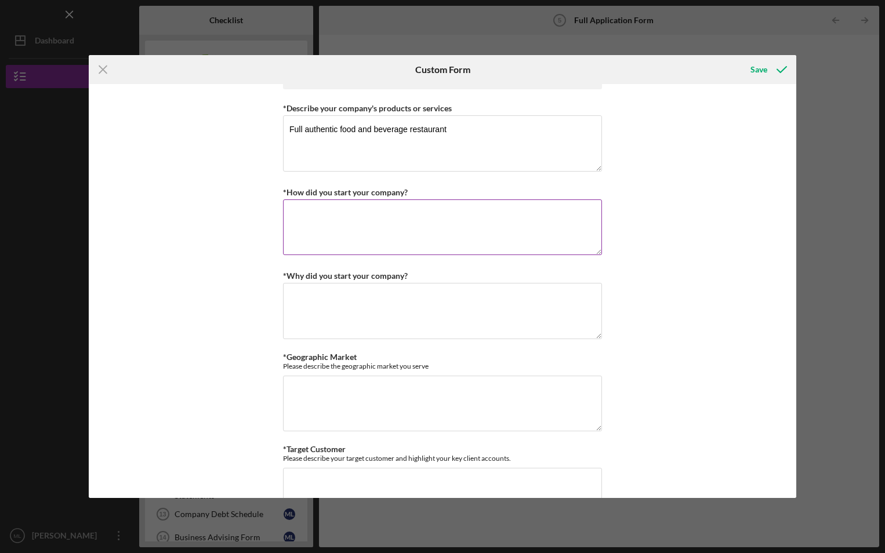
scroll to position [406, 0]
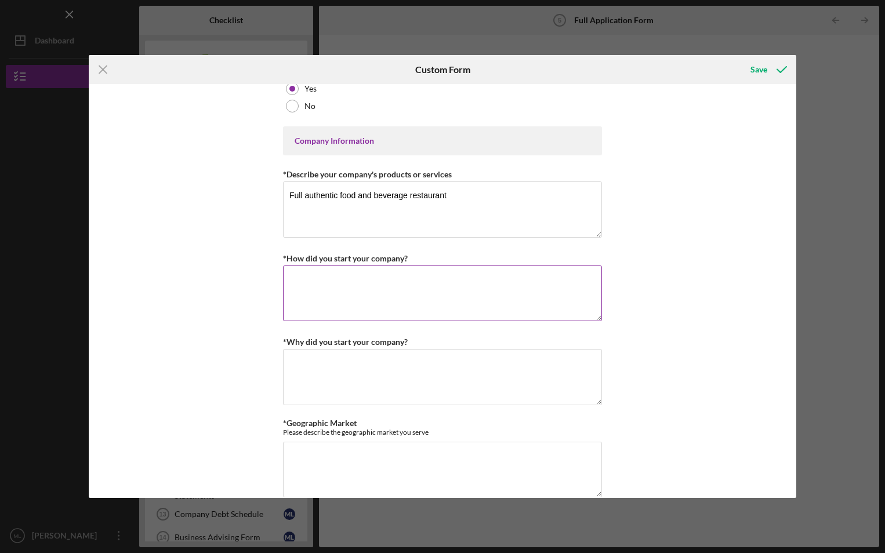
click at [357, 292] on textarea "*How did you start your company?" at bounding box center [442, 293] width 319 height 56
click at [470, 202] on textarea "Full authentic food and beverage restaurant" at bounding box center [442, 209] width 319 height 56
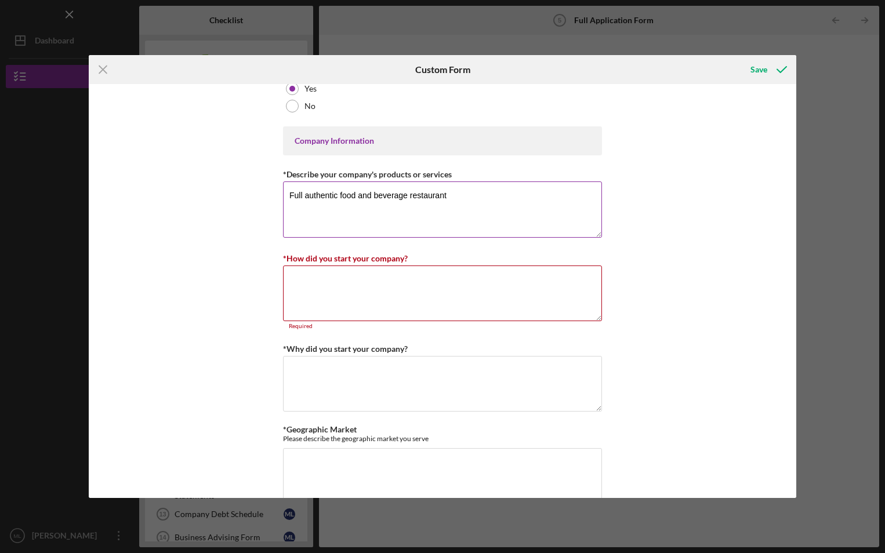
click at [301, 198] on textarea "Full authentic food and beverage restaurant" at bounding box center [442, 209] width 319 height 56
click at [501, 190] on textarea "Full Mexican authentic food and beverage restaurant" at bounding box center [442, 209] width 319 height 56
click at [384, 192] on textarea "Full Mexican authentic food and beverage restaurant" at bounding box center [442, 209] width 319 height 56
click at [437, 197] on textarea "Full Mexican authentic food and beverage restaurant" at bounding box center [442, 209] width 319 height 56
click at [431, 201] on textarea "Full Mexican authentic restaurant" at bounding box center [442, 209] width 319 height 56
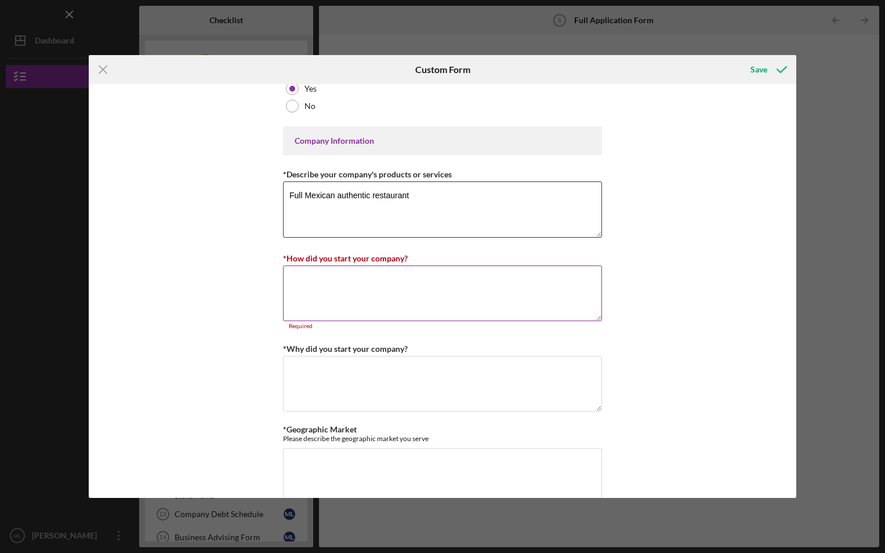
type textarea "Full Mexican authentic restaurant"
click at [385, 283] on textarea "*How did you start your company?" at bounding box center [442, 293] width 319 height 56
click at [368, 278] on textarea "*How did you start your company?" at bounding box center [442, 293] width 319 height 56
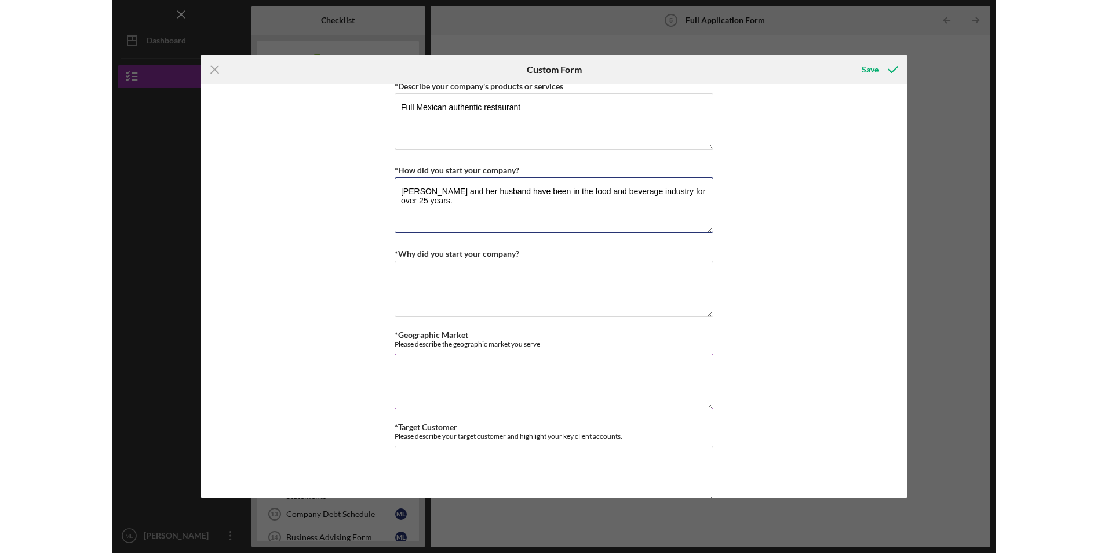
scroll to position [522, 0]
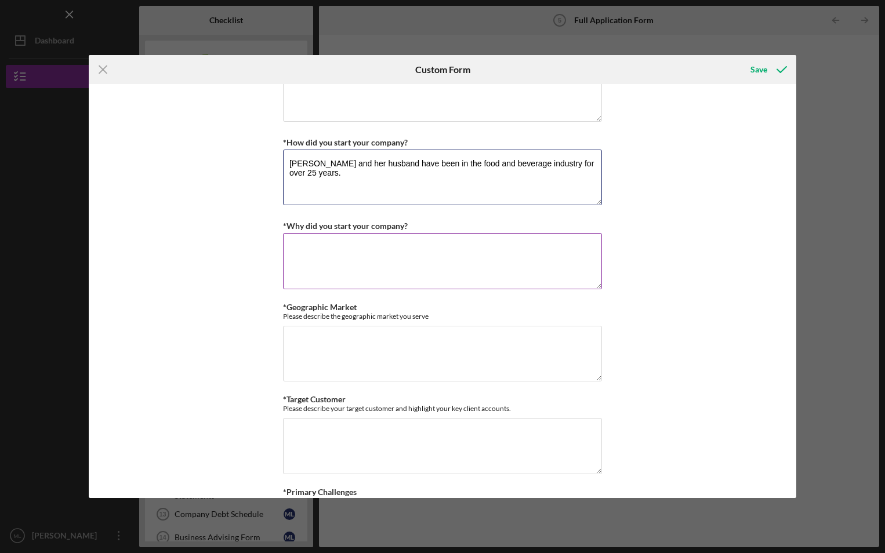
type textarea "Borth Marcela and her husband have been in the food and beverage industry for o…"
click at [320, 263] on textarea "*Why did you start your company?" at bounding box center [442, 261] width 319 height 56
click at [412, 245] on textarea "they saved up enough to one day" at bounding box center [442, 261] width 319 height 56
click at [514, 249] on textarea "they saved up enough to one day open their own place with thier recepies" at bounding box center [442, 261] width 319 height 56
click at [566, 253] on textarea "they saved up enough to one day open their own place with their recipes" at bounding box center [442, 261] width 319 height 56
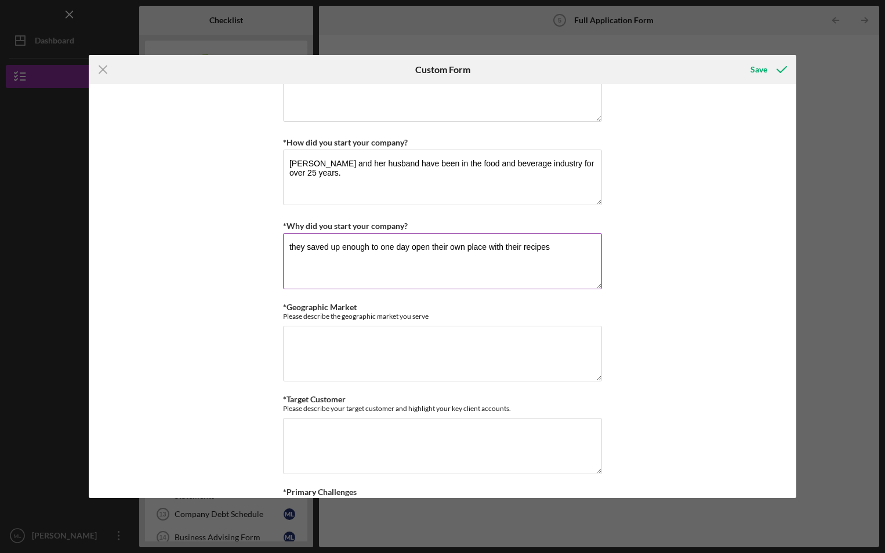
click at [569, 258] on textarea "they saved up enough to one day open their own place with their recipes" at bounding box center [442, 261] width 319 height 56
type textarea "they saved up enough to one day open their own place with their recipes and inv…"
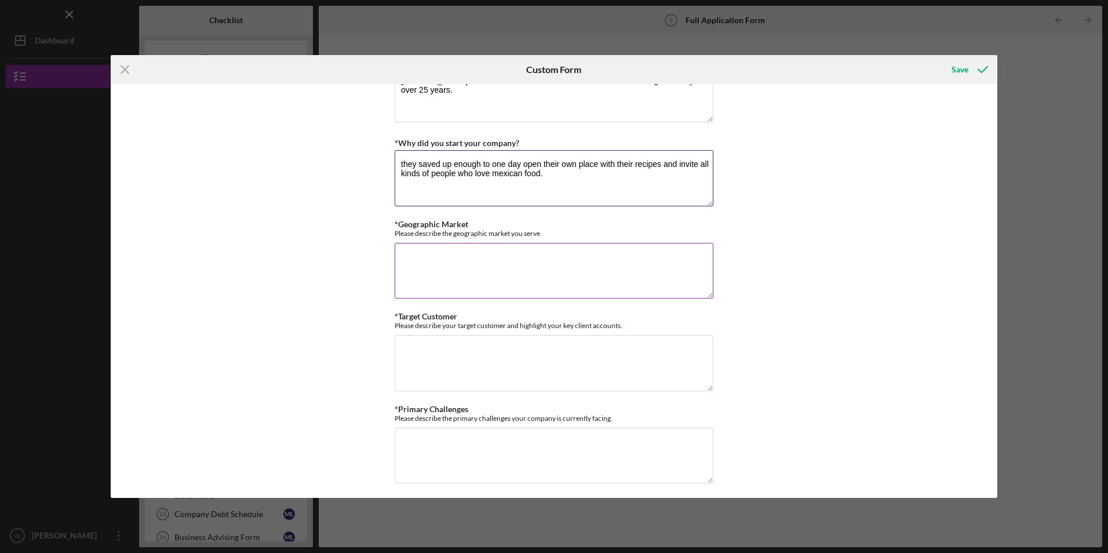
scroll to position [638, 0]
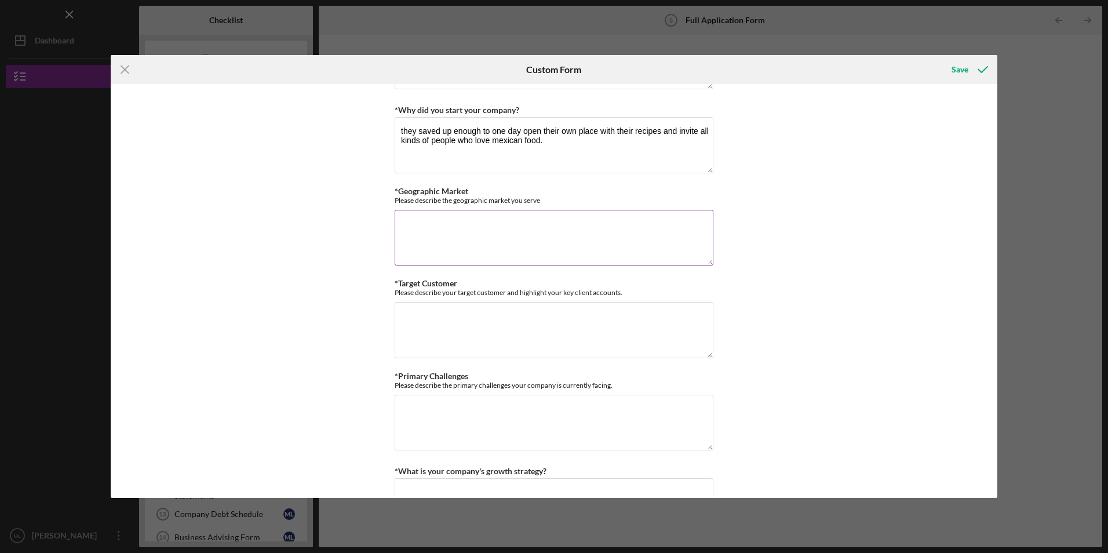
click at [448, 231] on textarea "*Geographic Market" at bounding box center [554, 238] width 319 height 56
type textarea "Indio and Surrending Cochella Valley"
click at [433, 325] on textarea "*Target Customer" at bounding box center [554, 330] width 319 height 56
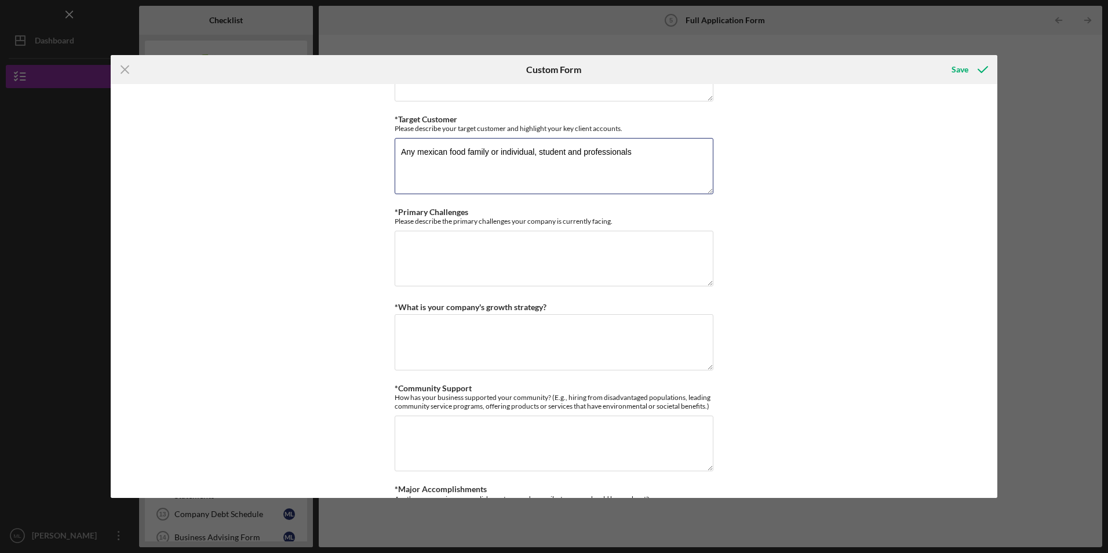
scroll to position [812, 0]
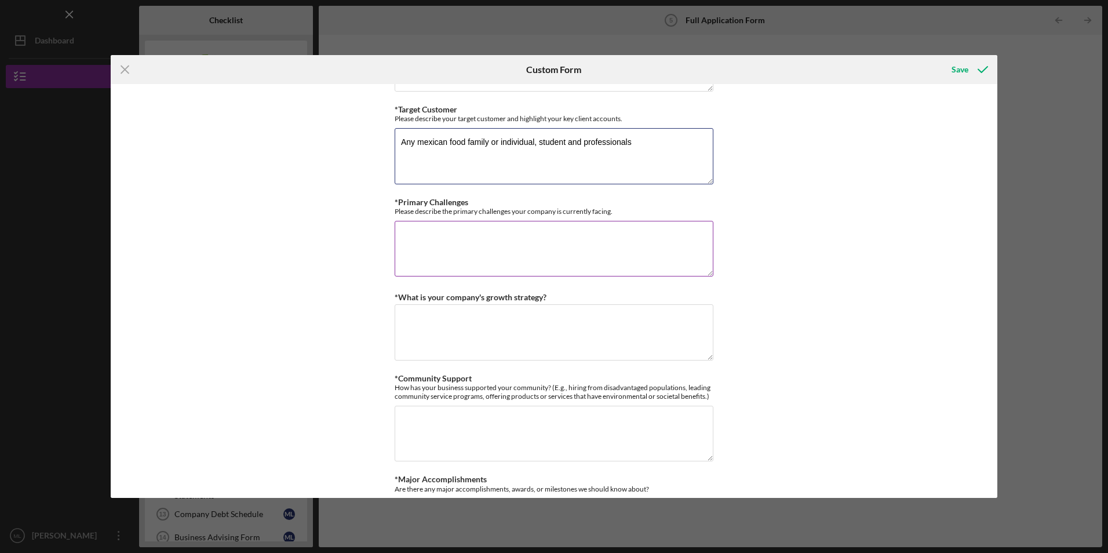
type textarea "Any mexican food family or individual, student and professionals"
click at [494, 230] on textarea "*Primary Challenges" at bounding box center [554, 249] width 319 height 56
type textarea "access to capital"
click at [479, 315] on textarea "*What is your company's growth strategy?" at bounding box center [554, 332] width 319 height 56
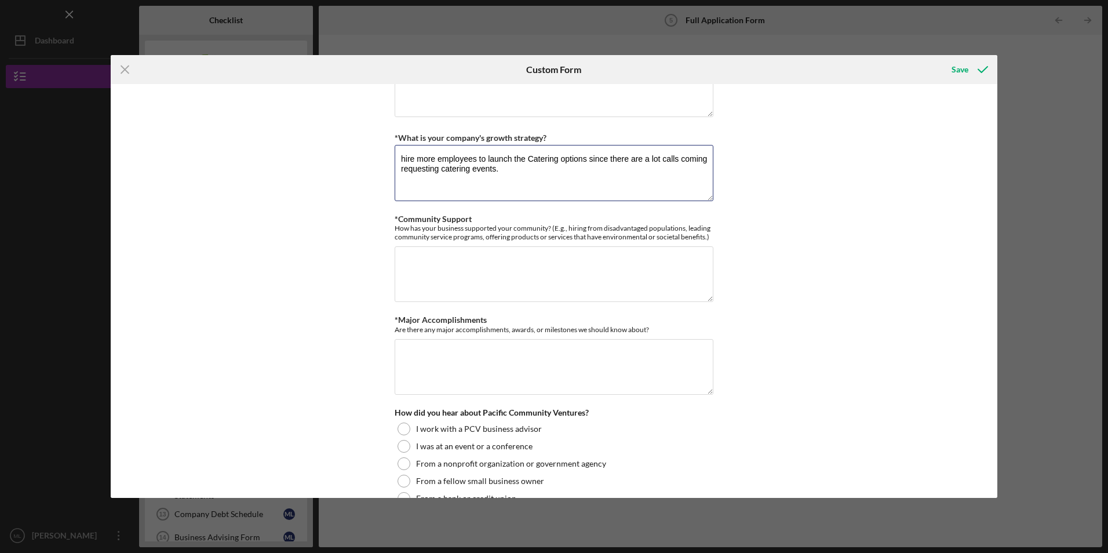
scroll to position [985, 0]
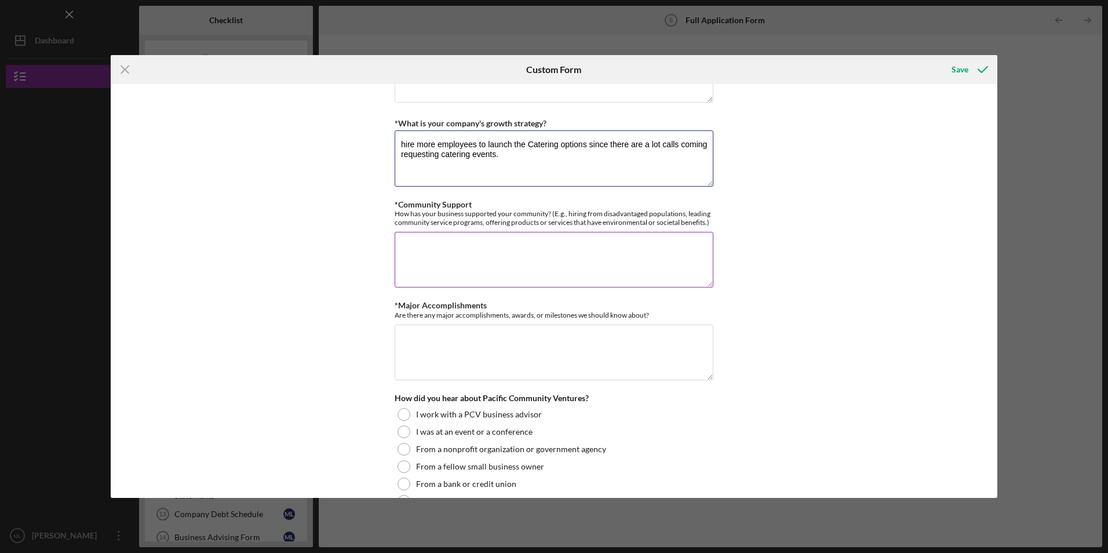
type textarea "hire more employees to launch the Catering options since there are a lot calls …"
click at [523, 264] on textarea "*Community Support" at bounding box center [554, 260] width 319 height 56
type textarea "none"
click at [468, 350] on textarea "*Major Accomplishments" at bounding box center [554, 353] width 319 height 56
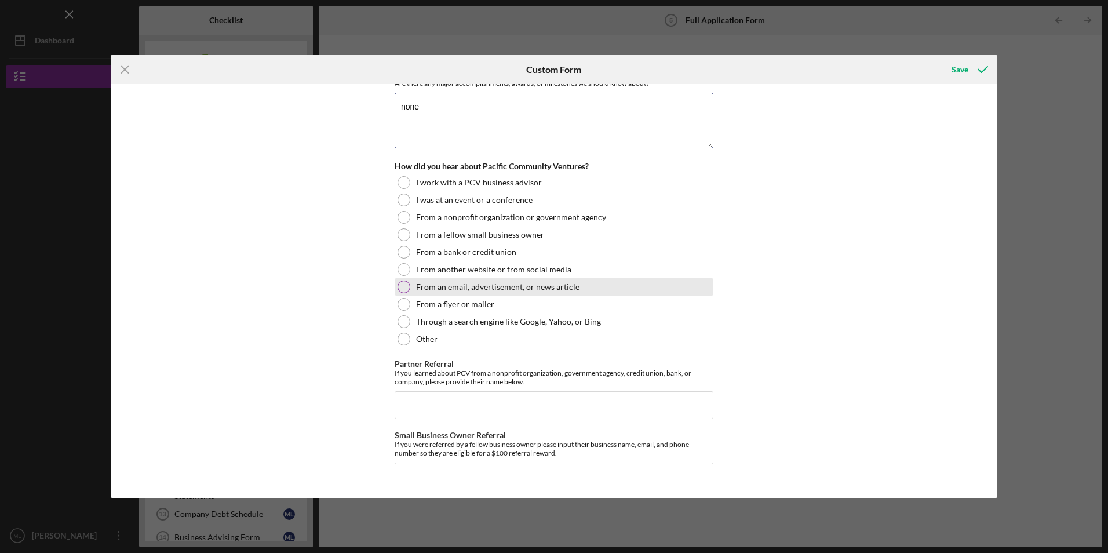
scroll to position [1275, 0]
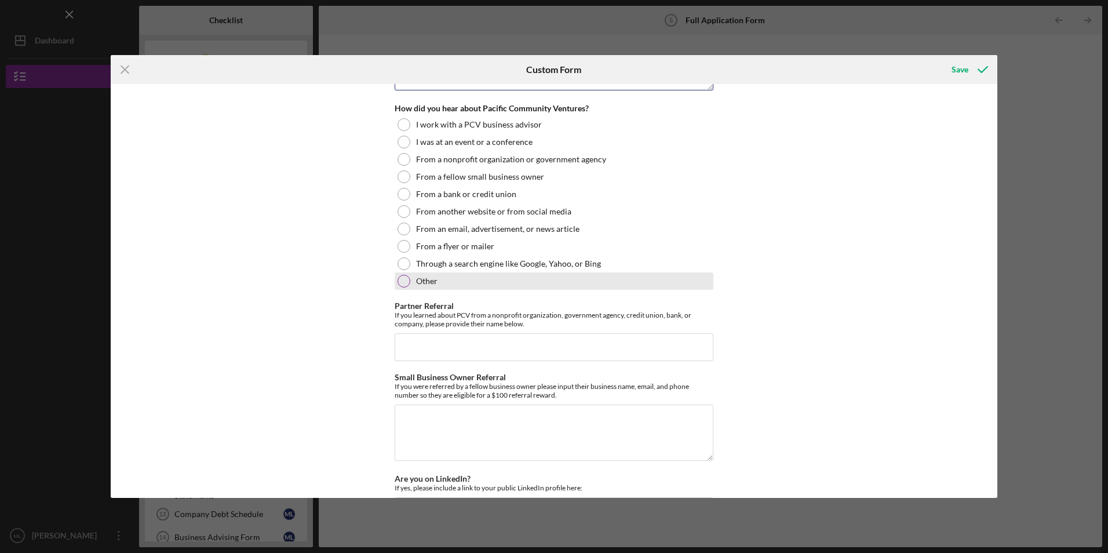
type textarea "none"
click at [402, 279] on div at bounding box center [404, 281] width 13 height 13
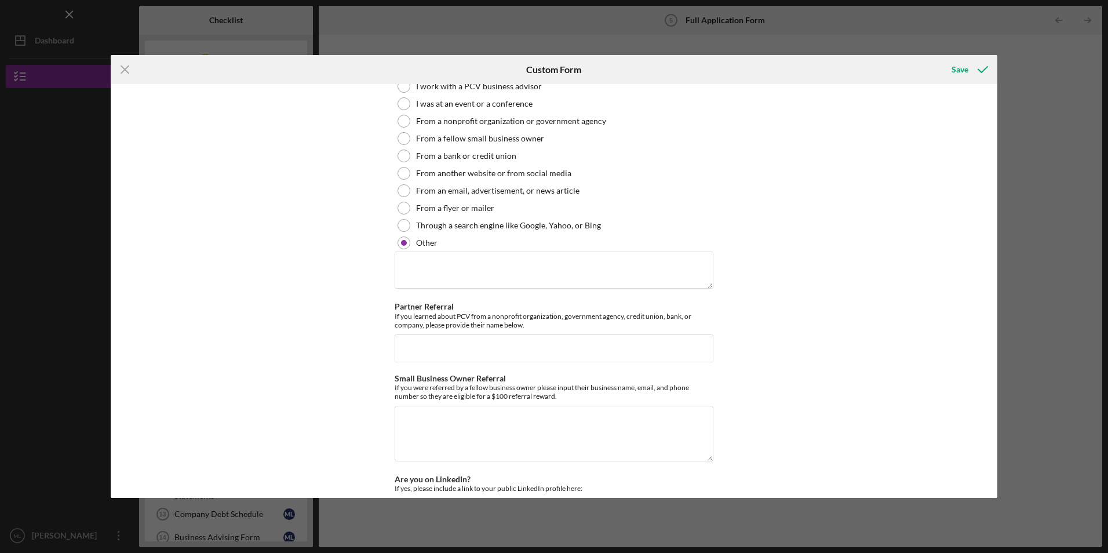
scroll to position [1333, 0]
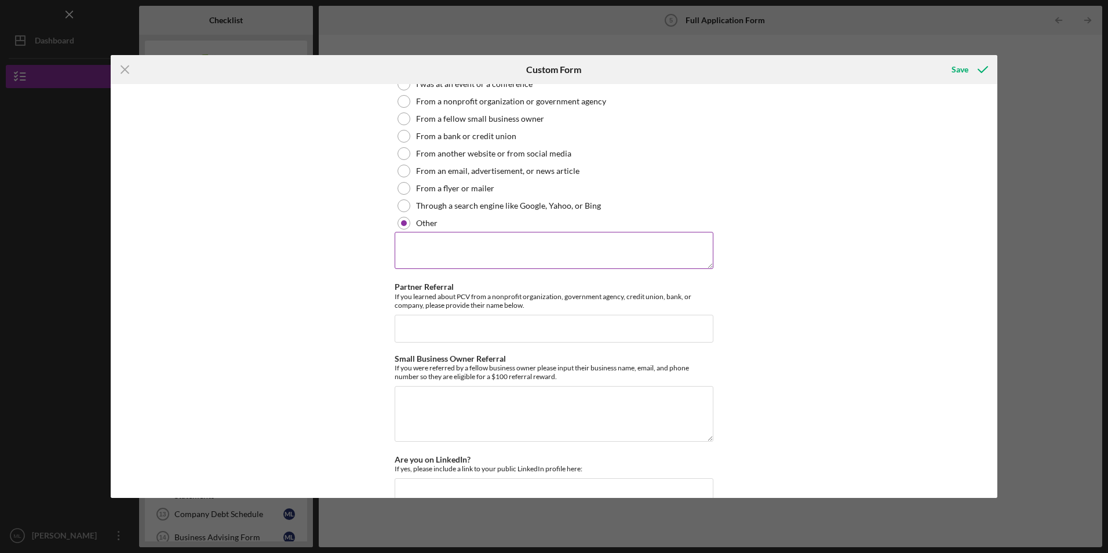
click at [461, 252] on textarea at bounding box center [554, 250] width 319 height 37
drag, startPoint x: 582, startPoint y: 246, endPoint x: 385, endPoint y: 229, distance: 197.3
click at [385, 229] on div "Loan Request *Requested Loan Amount $250,000 *Use of Proceeds Purchase Inventor…" at bounding box center [554, 290] width 887 height 413
click at [580, 248] on textarea "JRS Consumer and Business Financial Solutions" at bounding box center [554, 250] width 319 height 37
drag, startPoint x: 632, startPoint y: 245, endPoint x: 391, endPoint y: 238, distance: 240.7
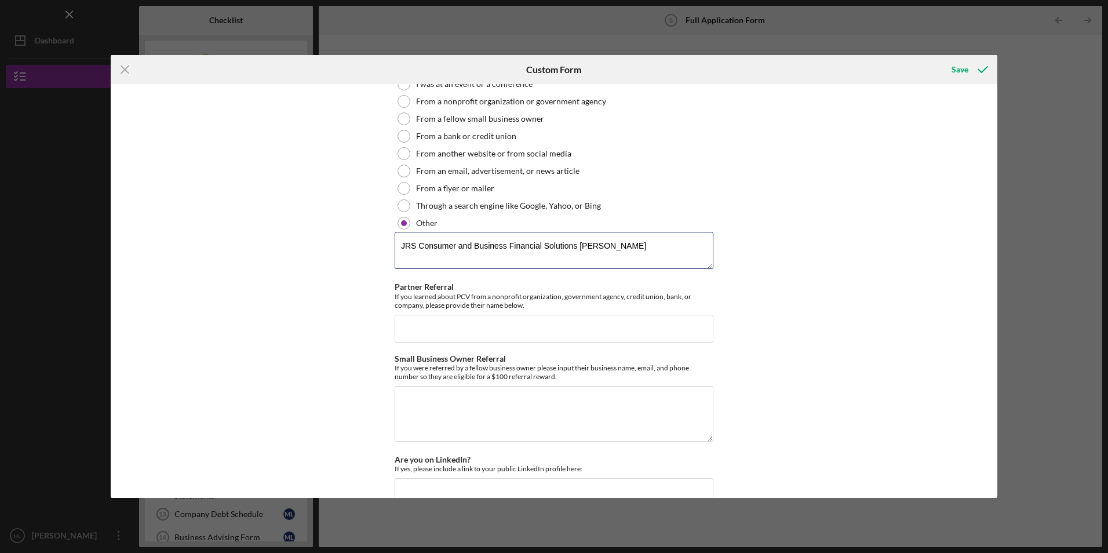
click at [391, 238] on div "Loan Request *Requested Loan Amount $250,000 *Use of Proceeds Purchase Inventor…" at bounding box center [554, 290] width 887 height 413
type textarea "JRS Consumer and Business Financial Solutions Jaime Rivera"
click at [473, 321] on input "Partner Referral" at bounding box center [554, 329] width 319 height 28
paste input "JRS Consumer and Business Financial Solutions Jaime Rivera"
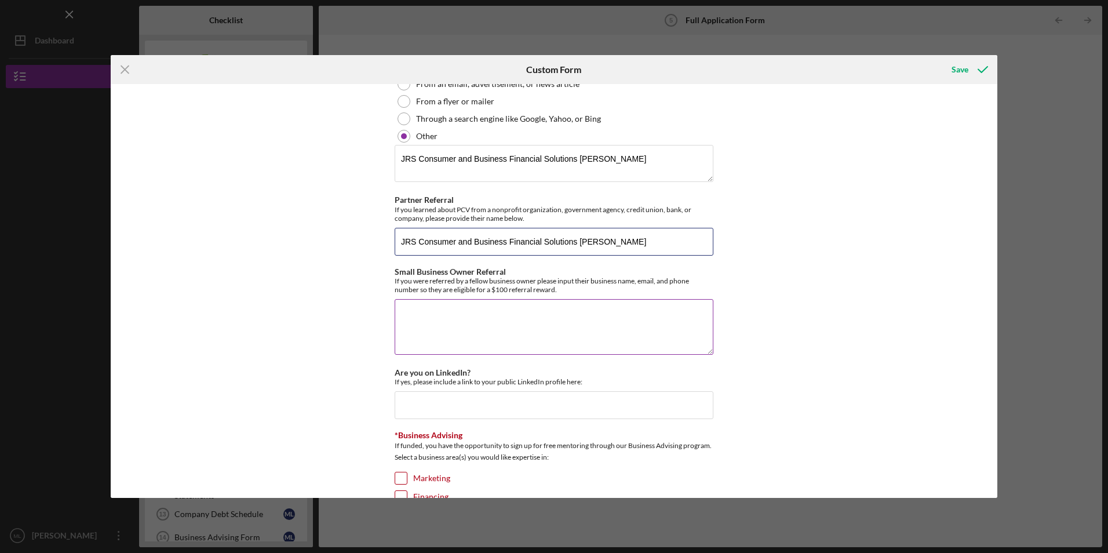
scroll to position [1449, 0]
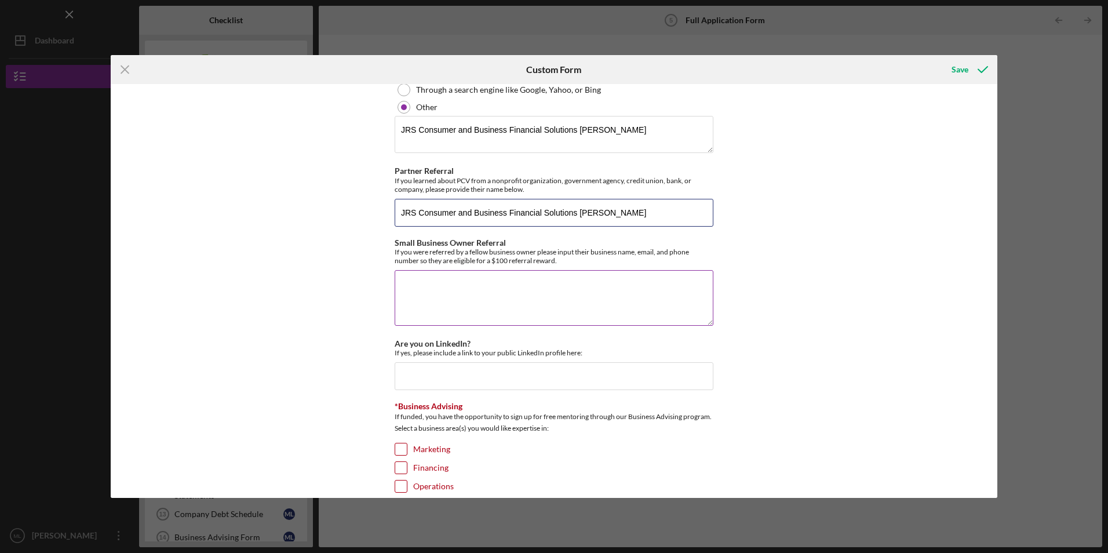
type input "JRS Consumer and Business Financial Solutions Jaime Rivera"
click at [489, 305] on textarea "Small Business Owner Referral" at bounding box center [554, 298] width 319 height 56
paste textarea "JRS Consumer and Business Financial Solutions Jaime Rivera"
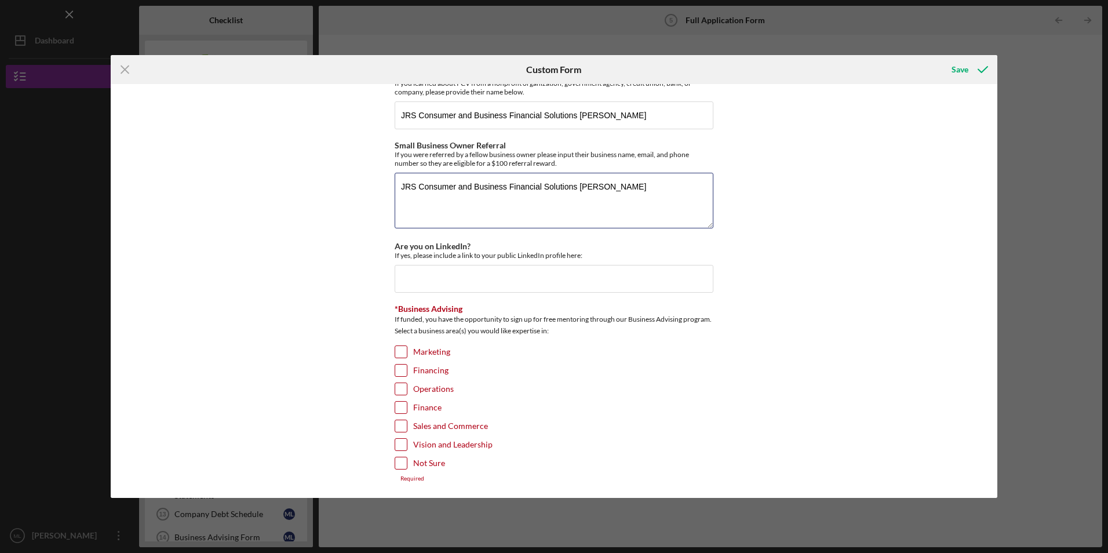
scroll to position [1548, 0]
type textarea "JRS Consumer and Business Financial Solutions Jaime Rivera"
click at [480, 272] on input "Are you on LinkedIn?" at bounding box center [554, 277] width 319 height 28
type input "no"
click at [397, 351] on input "Marketing" at bounding box center [401, 350] width 12 height 12
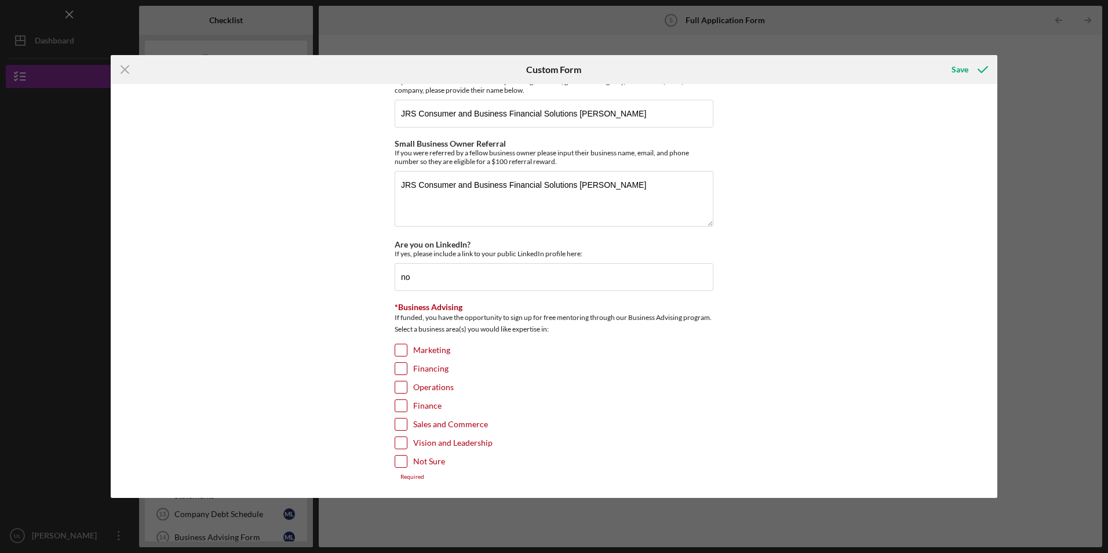
checkbox input "true"
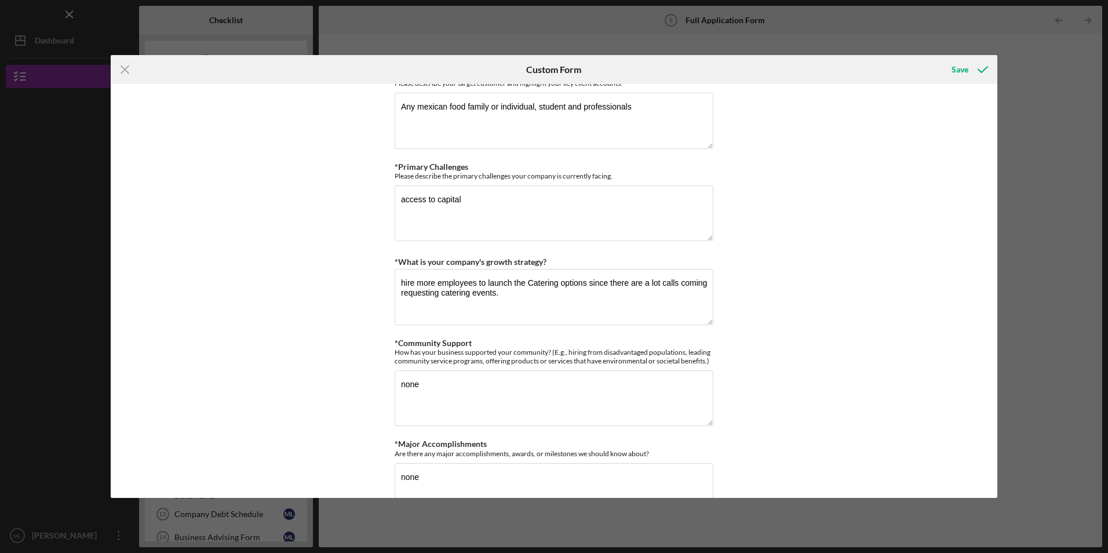
scroll to position [846, 0]
click at [884, 67] on div "Save" at bounding box center [960, 69] width 17 height 23
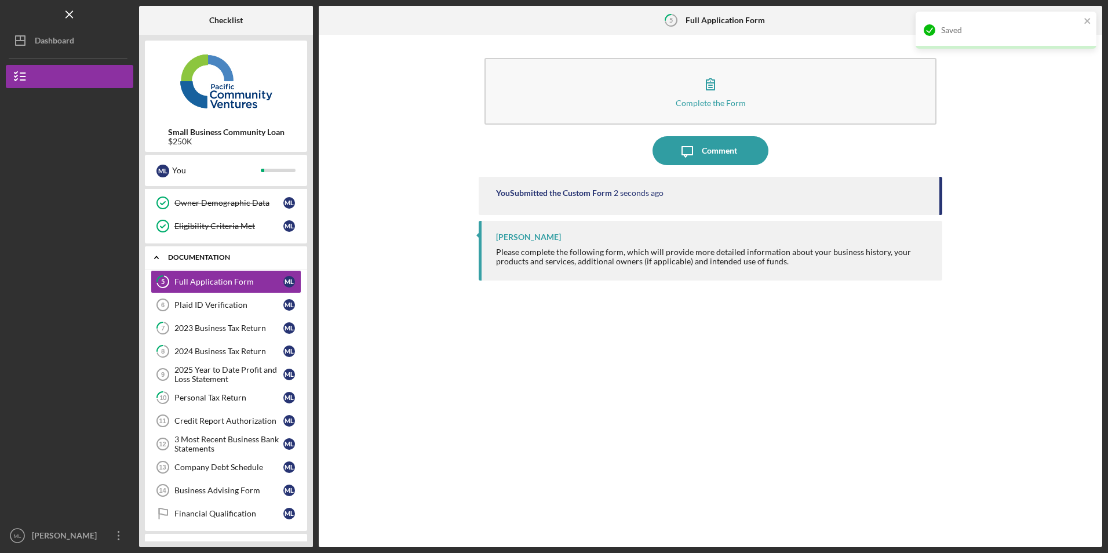
scroll to position [139, 0]
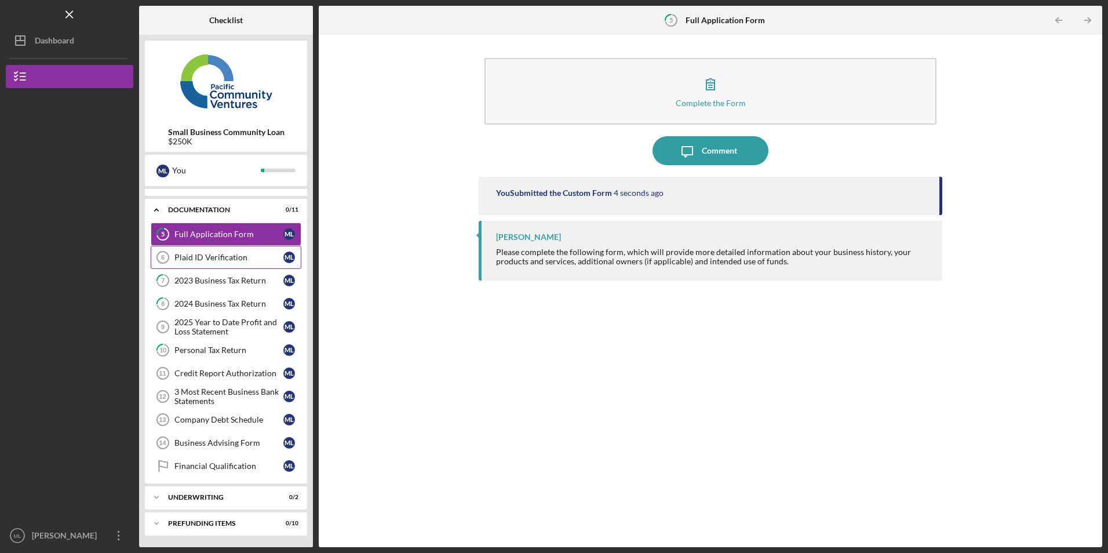
click at [202, 254] on div "Plaid ID Verification" at bounding box center [228, 257] width 109 height 9
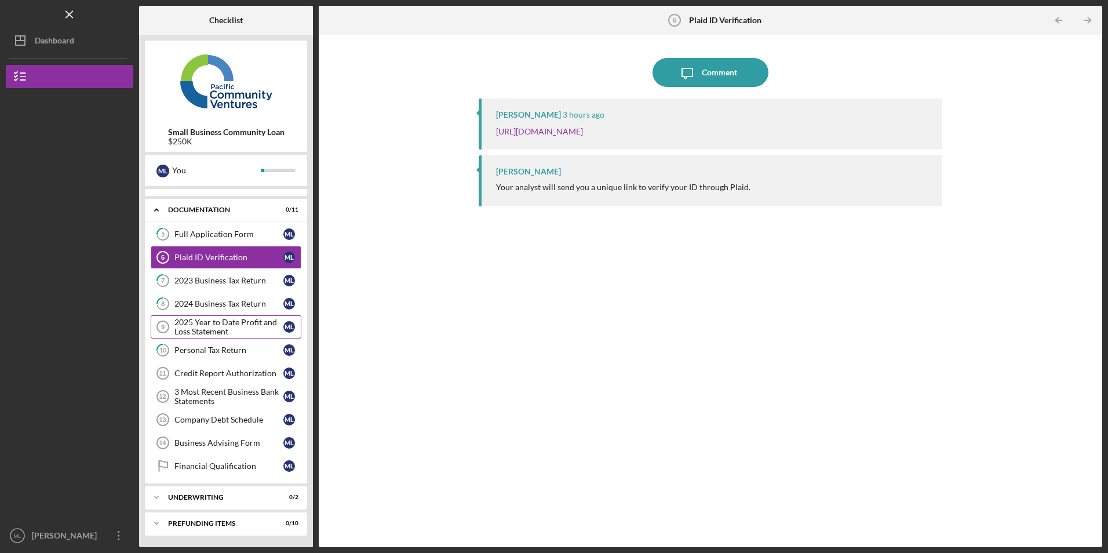
click at [198, 328] on div "2025 Year to Date Profit and Loss Statement" at bounding box center [228, 327] width 109 height 19
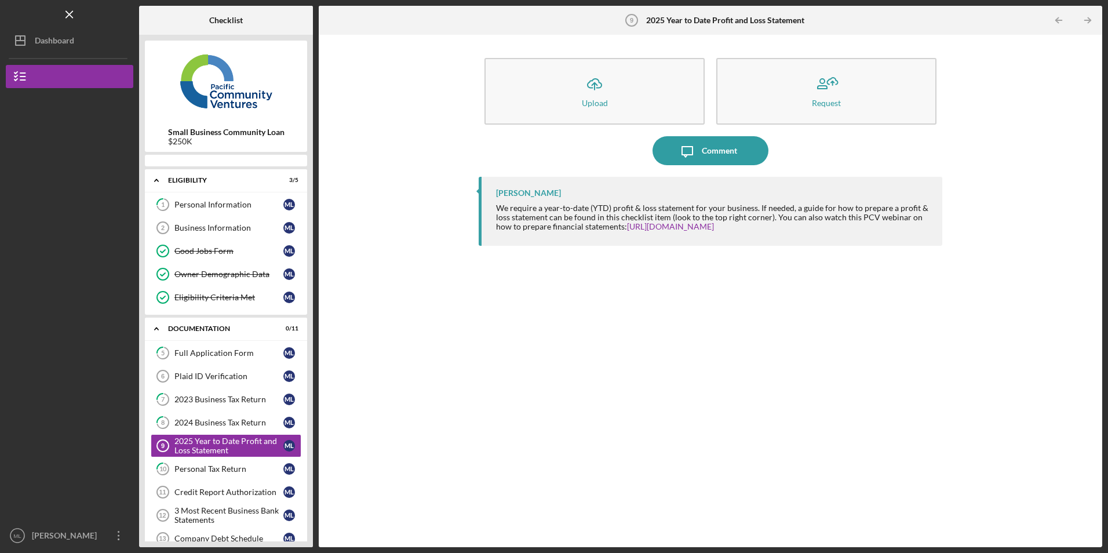
scroll to position [90, 0]
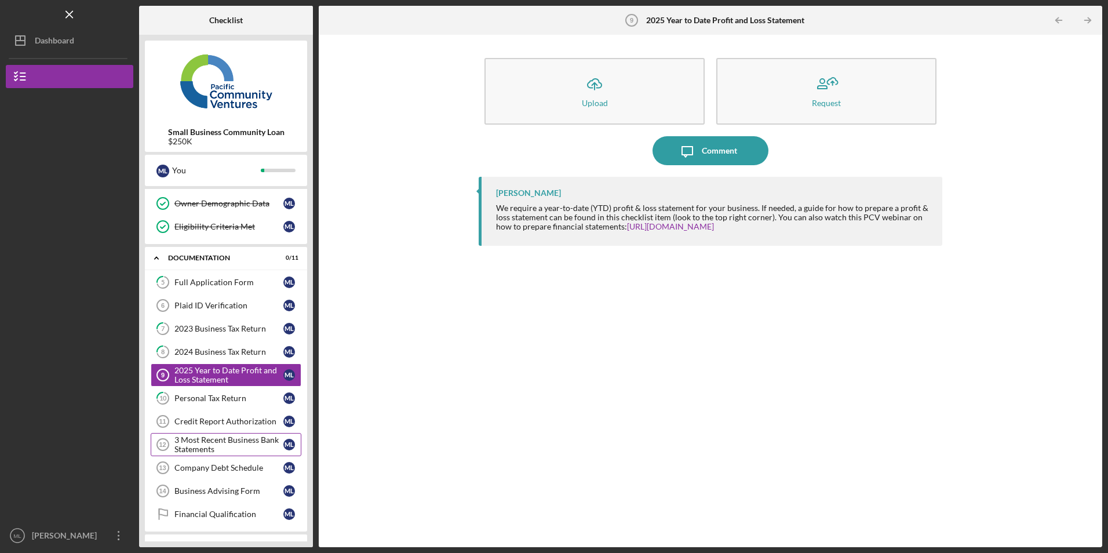
click at [227, 435] on div "3 Most Recent Business Bank Statements" at bounding box center [228, 444] width 109 height 19
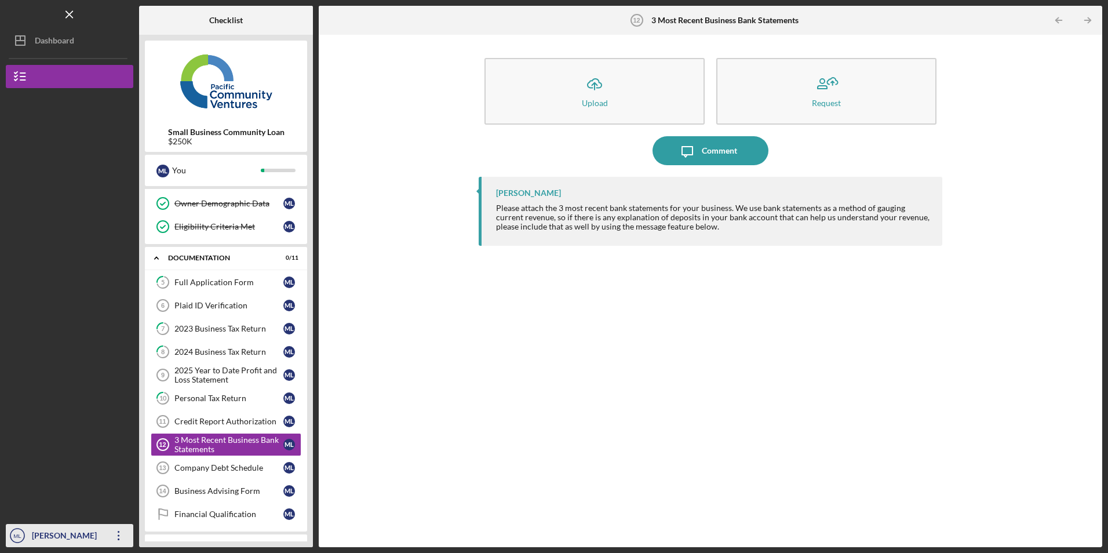
click at [96, 536] on div "[PERSON_NAME]" at bounding box center [66, 537] width 75 height 26
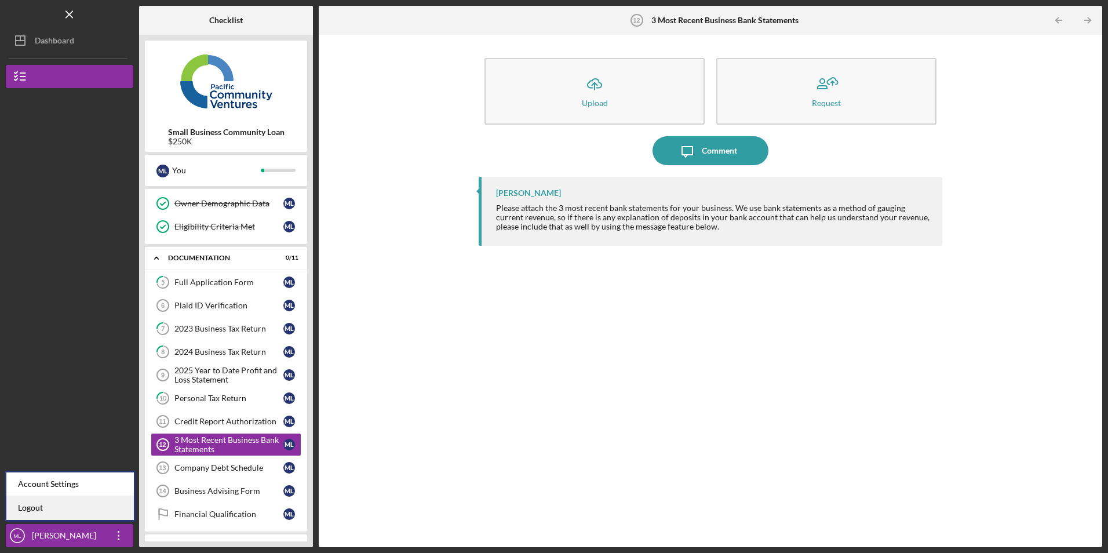
click at [86, 509] on link "Logout" at bounding box center [70, 508] width 128 height 24
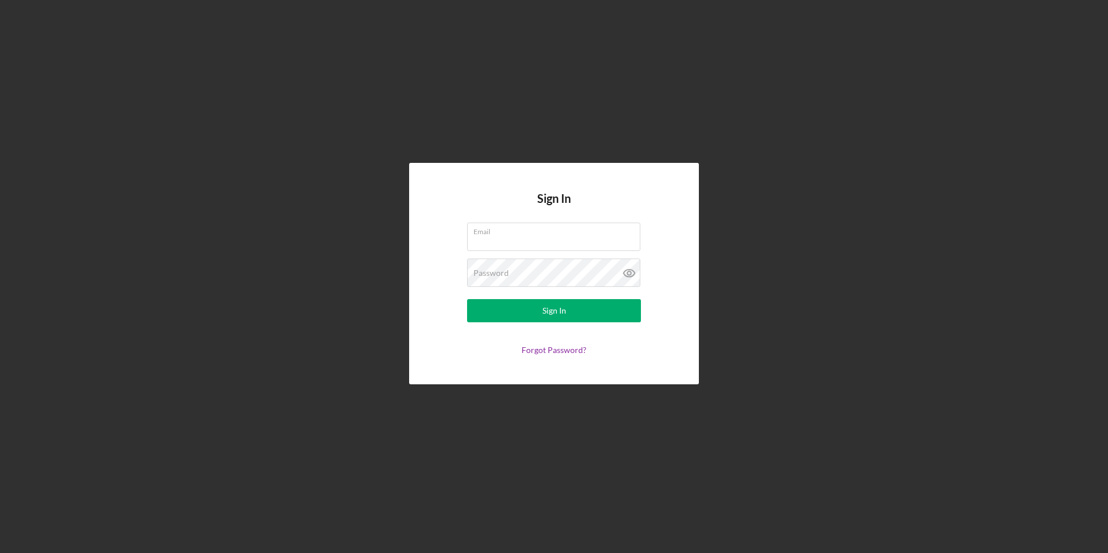
type input "marcyluna75@icloud.com"
drag, startPoint x: 579, startPoint y: 239, endPoint x: 364, endPoint y: 239, distance: 215.1
click at [364, 239] on div "Sign In Email marcyluna75@icloud.com Password Sign In Forgot Password?" at bounding box center [554, 273] width 1097 height 547
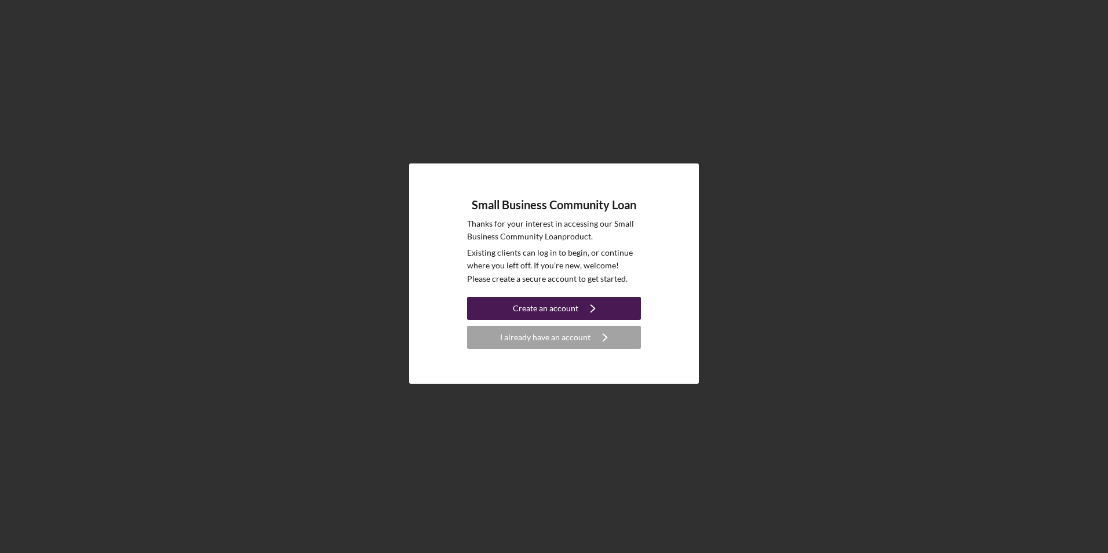
click at [529, 310] on div "Create an account" at bounding box center [546, 308] width 66 height 23
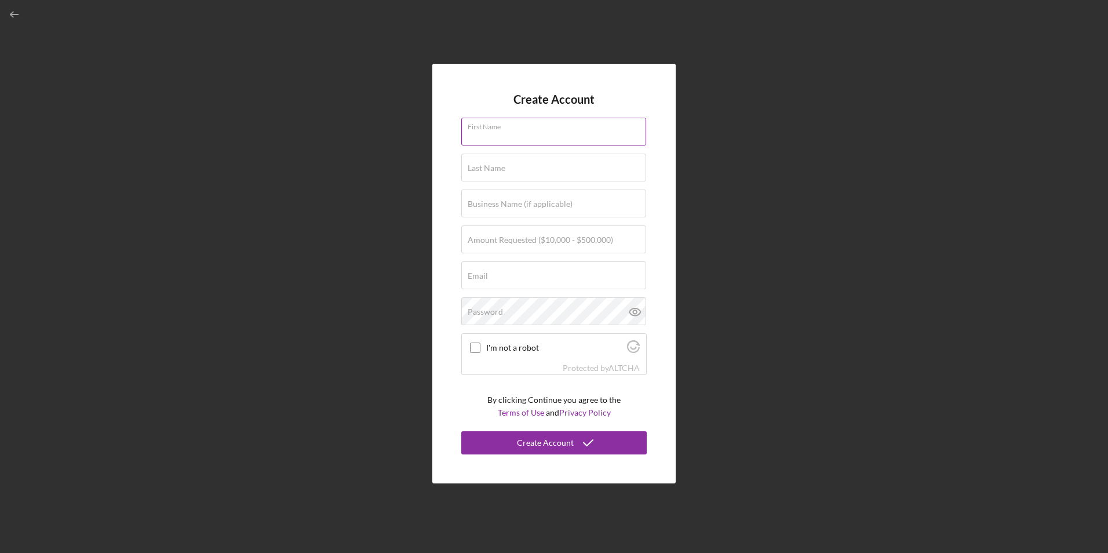
click at [514, 137] on input "First Name" at bounding box center [553, 132] width 185 height 28
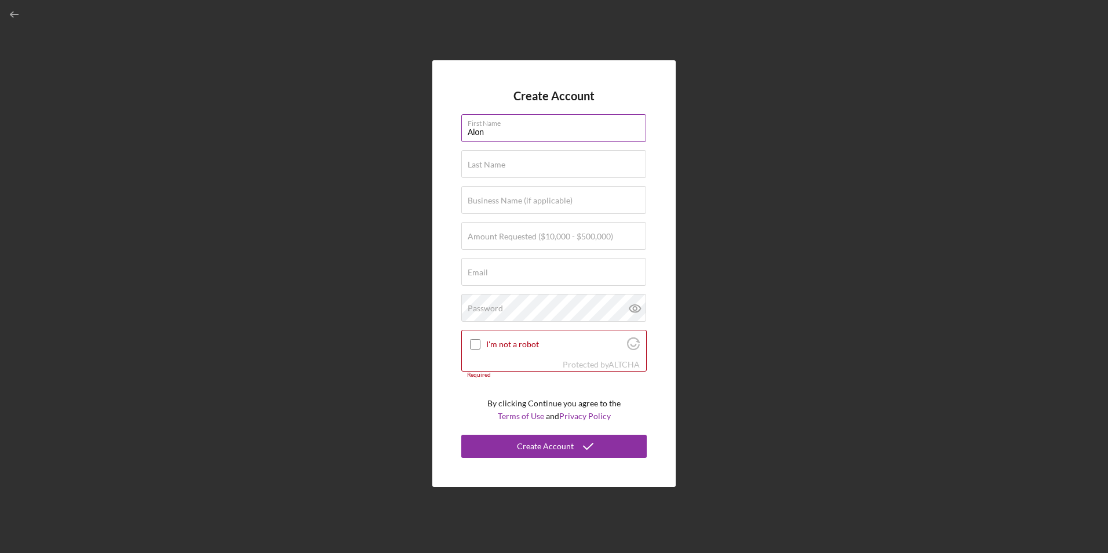
type input "Alon"
type input "Assedou"
click at [535, 200] on label "Business Name (if applicable)" at bounding box center [520, 200] width 105 height 9
click at [535, 200] on input "Business Name (if applicable)" at bounding box center [553, 200] width 185 height 28
click at [474, 202] on label "Business Name (if applicable)" at bounding box center [520, 200] width 105 height 9
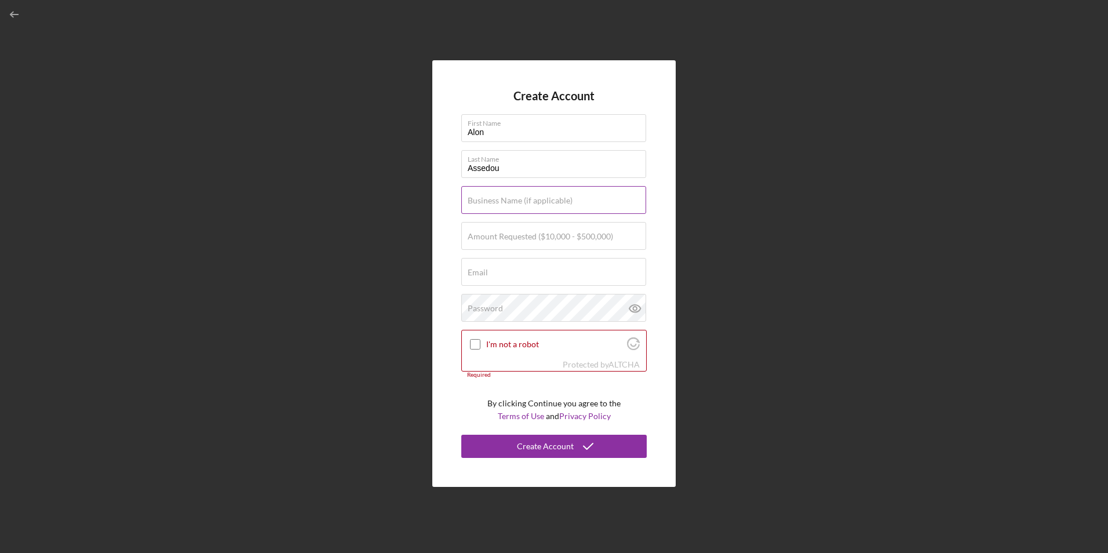
click at [474, 202] on input "Business Name (if applicable)" at bounding box center [553, 200] width 185 height 28
type input "Ibuilders Design and Build Inc"
type input "$300,000"
click at [491, 270] on div "Email Required" at bounding box center [554, 272] width 186 height 29
type input "info@ibuilderspro.com"
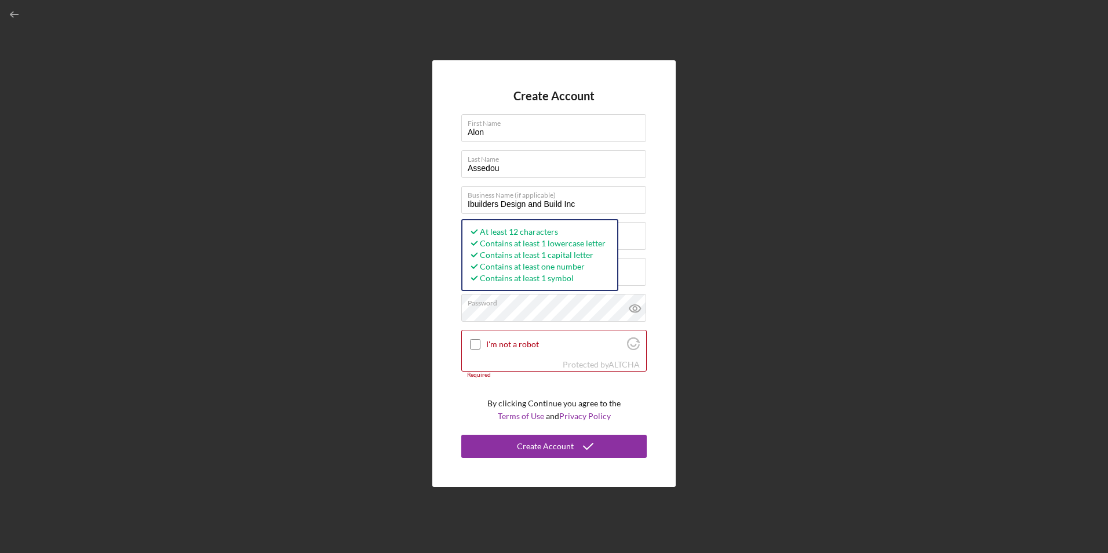
click at [445, 183] on div "Create Account First Name Alon Last Name Assedou Business Name (if applicable) …" at bounding box center [553, 273] width 243 height 426
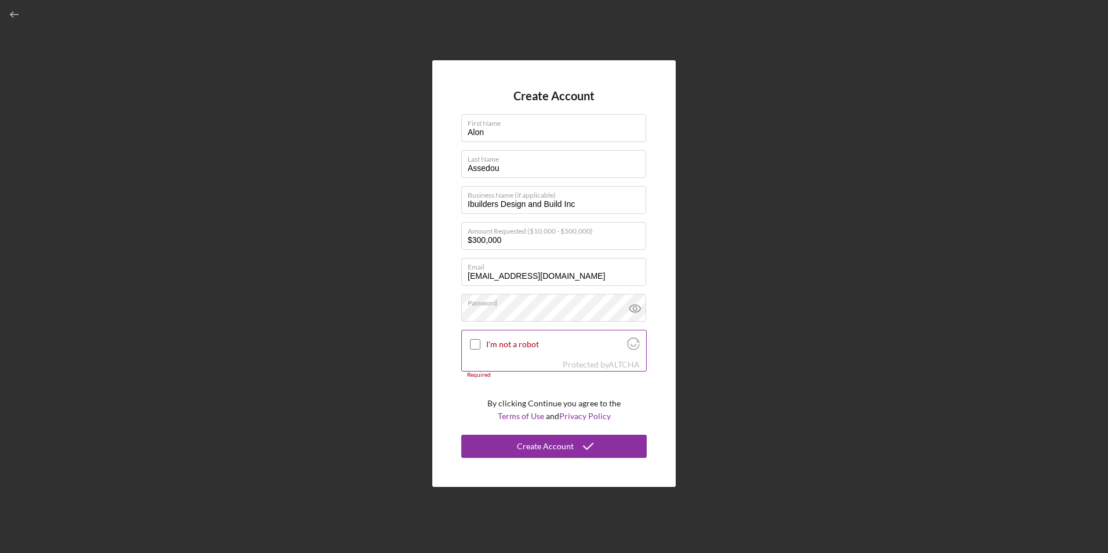
click at [474, 343] on input "I'm not a robot" at bounding box center [475, 344] width 10 height 10
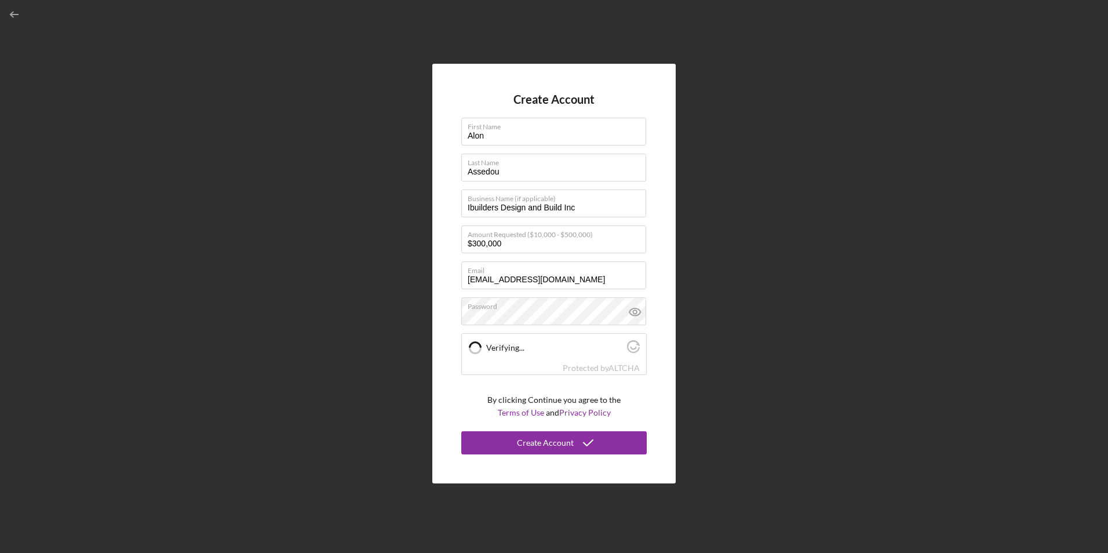
checkbox input "true"
click at [488, 444] on button "Create Account" at bounding box center [554, 442] width 186 height 23
